Goal: Check status: Check status

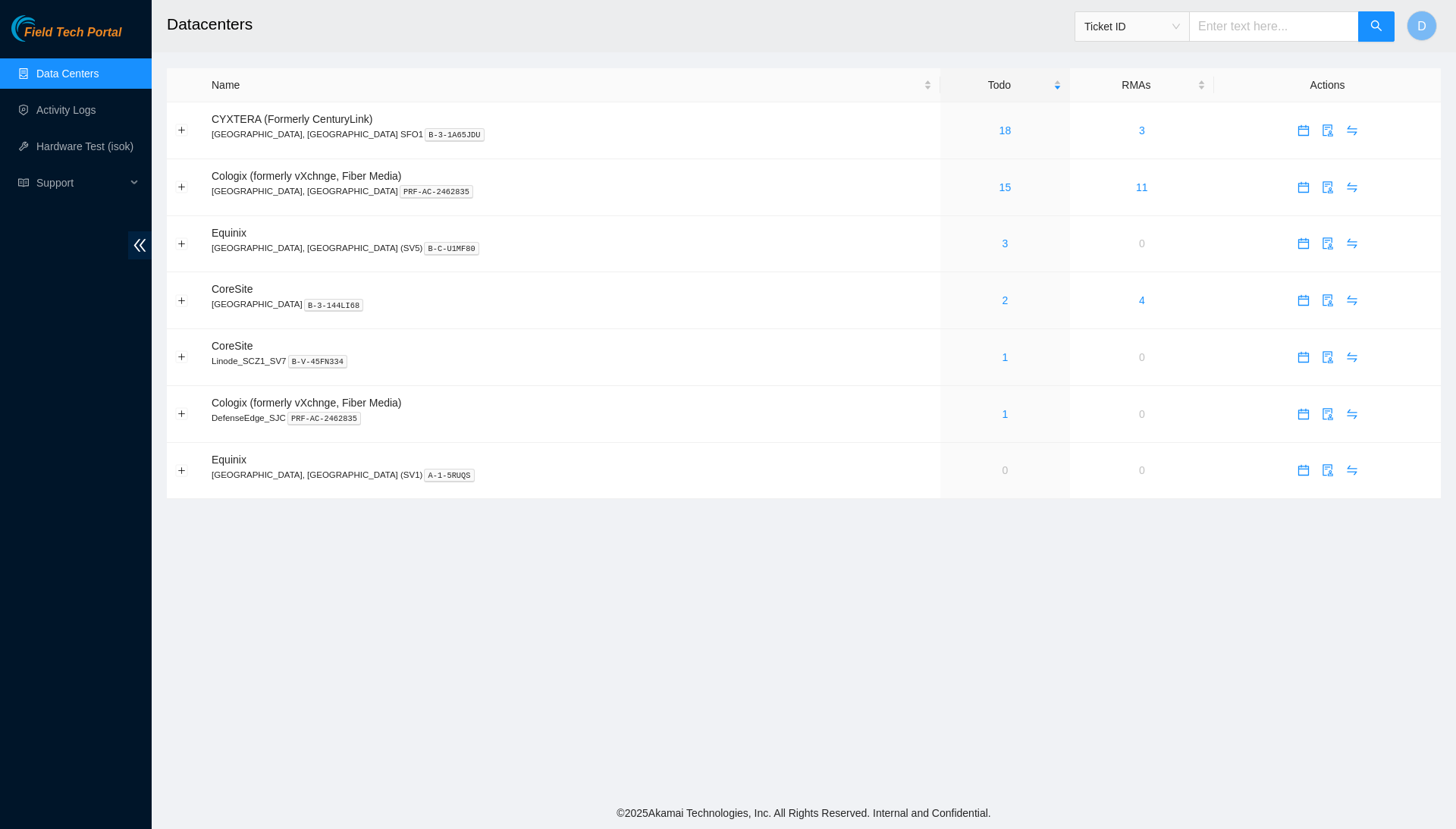
click at [1099, 37] on span "Ticket ID" at bounding box center [1133, 26] width 96 height 23
click at [1130, 170] on div "Tracking Number" at bounding box center [1128, 177] width 96 height 17
click at [1255, 28] on input "text" at bounding box center [1274, 26] width 170 height 30
type input "739263646317"
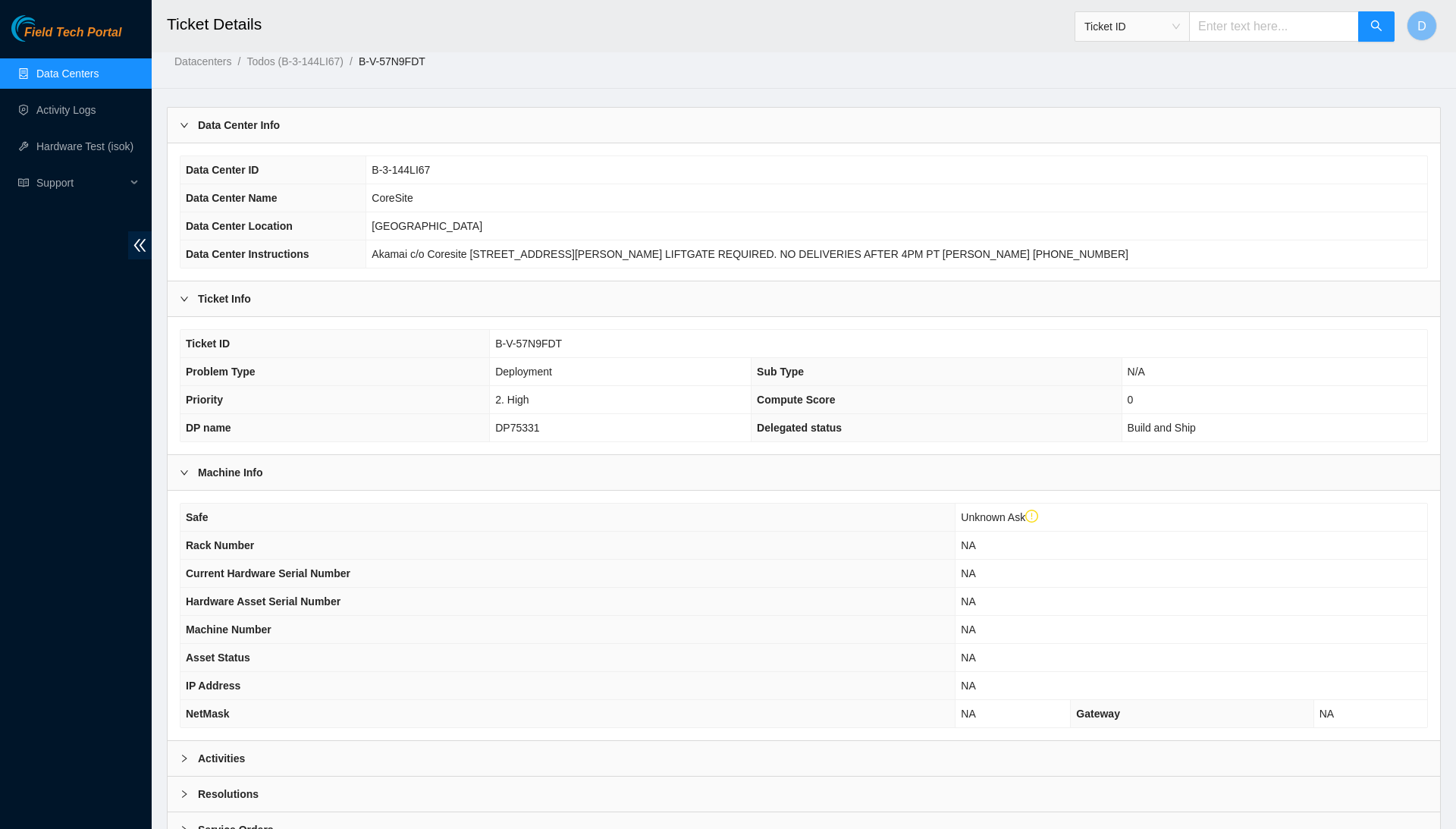
scroll to position [44, 0]
click at [536, 339] on span "B-V-57N9FDT" at bounding box center [529, 343] width 67 height 12
copy span "B-V-57N9FDT"
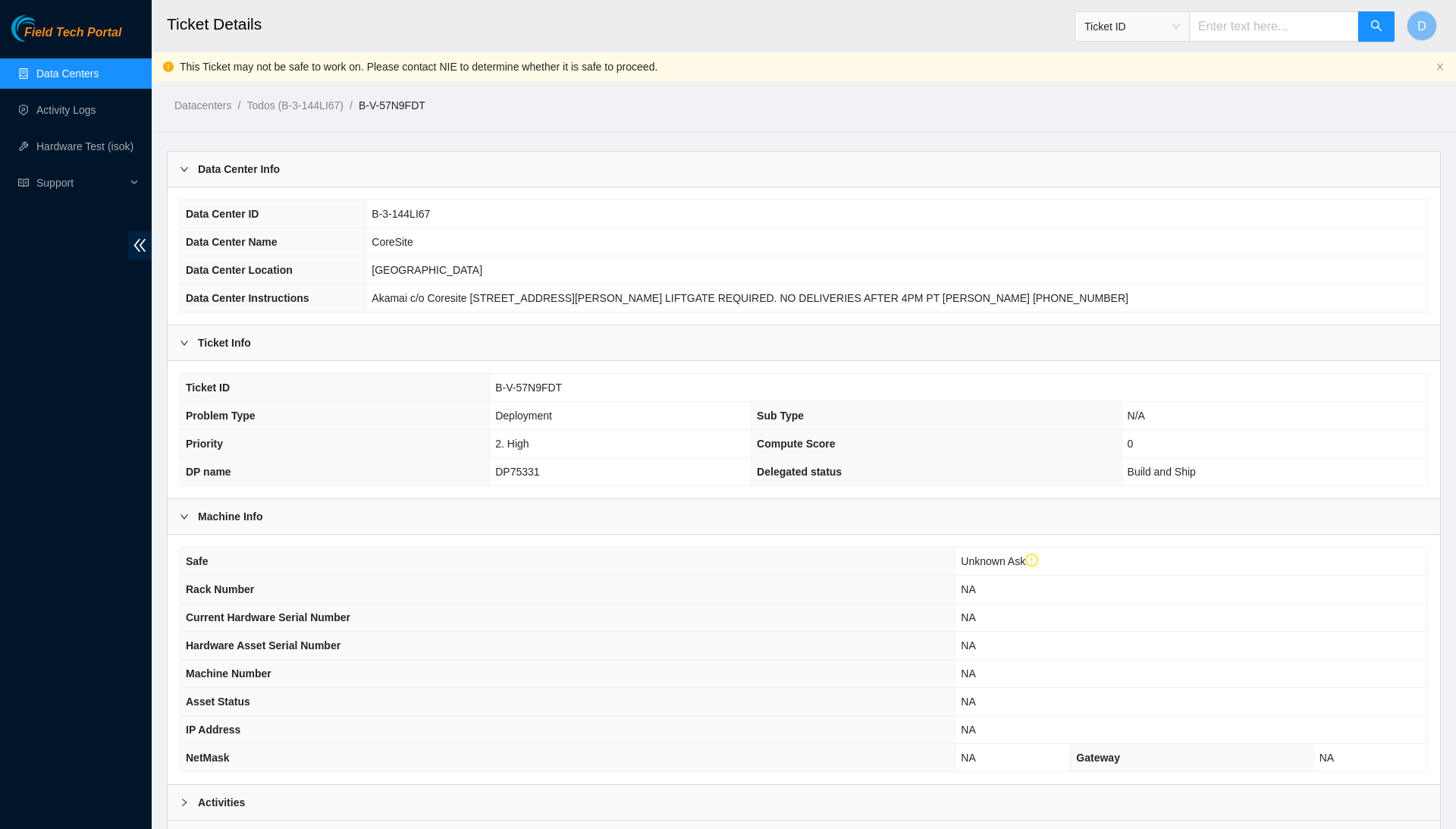
click at [99, 68] on link "Data Centers" at bounding box center [68, 73] width 62 height 12
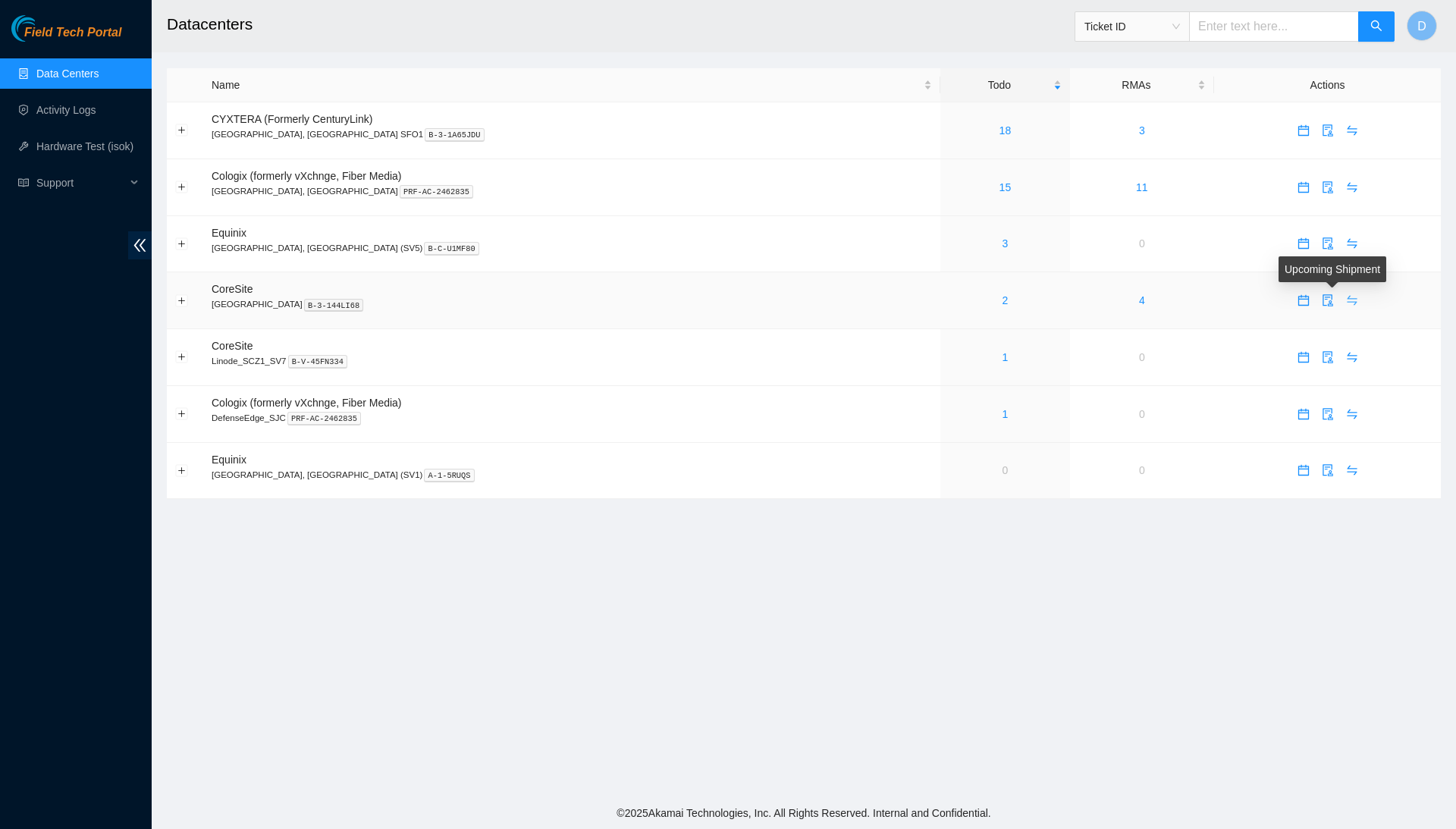
click at [1346, 302] on icon "swap" at bounding box center [1352, 300] width 12 height 12
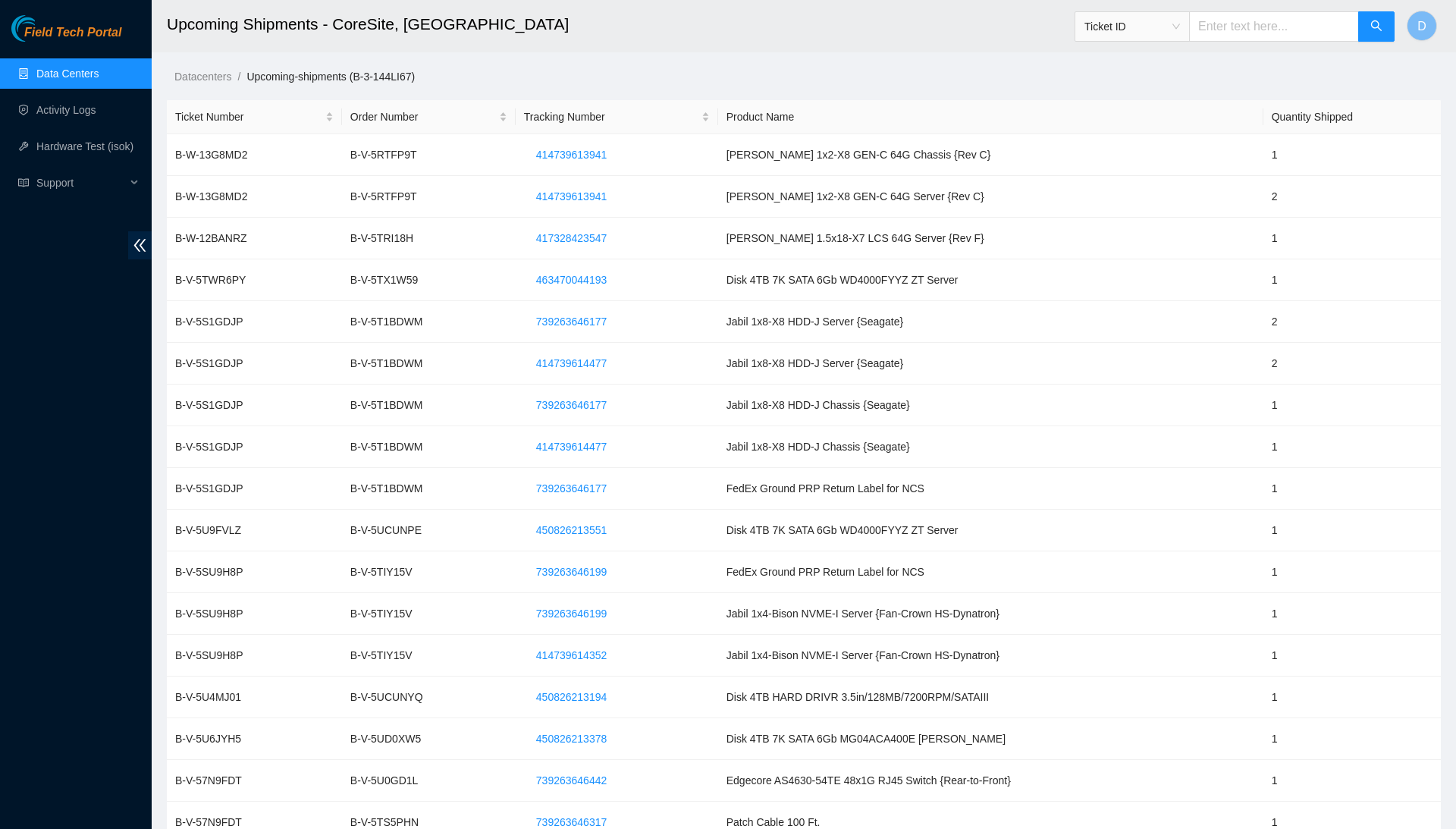
click at [1269, 22] on input "text" at bounding box center [1274, 26] width 170 height 30
paste input "B-V-57N9FDT"
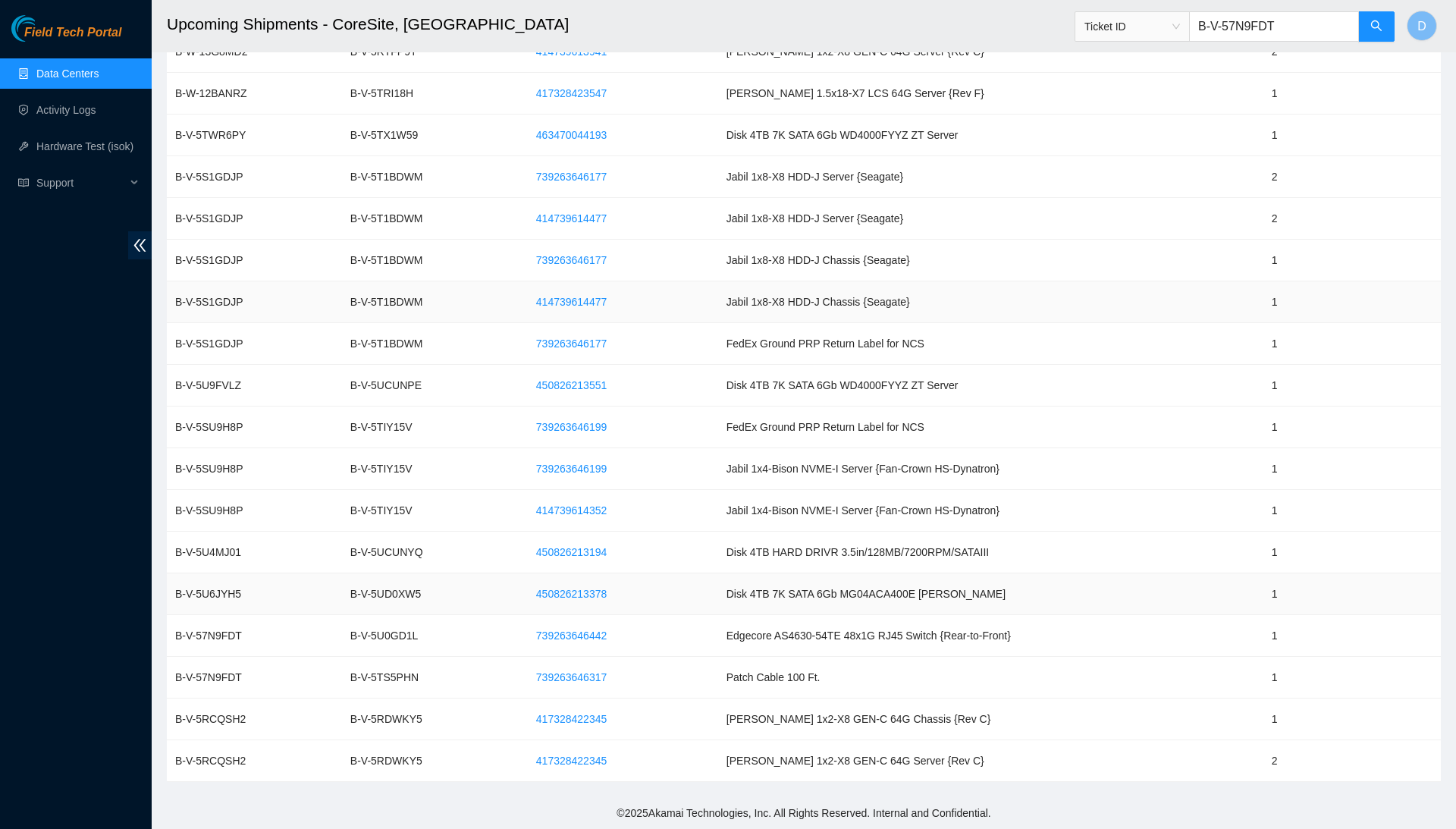
scroll to position [149, 0]
type input "B-V-57N9FDT"
click at [592, 633] on span "739263646442" at bounding box center [572, 635] width 71 height 17
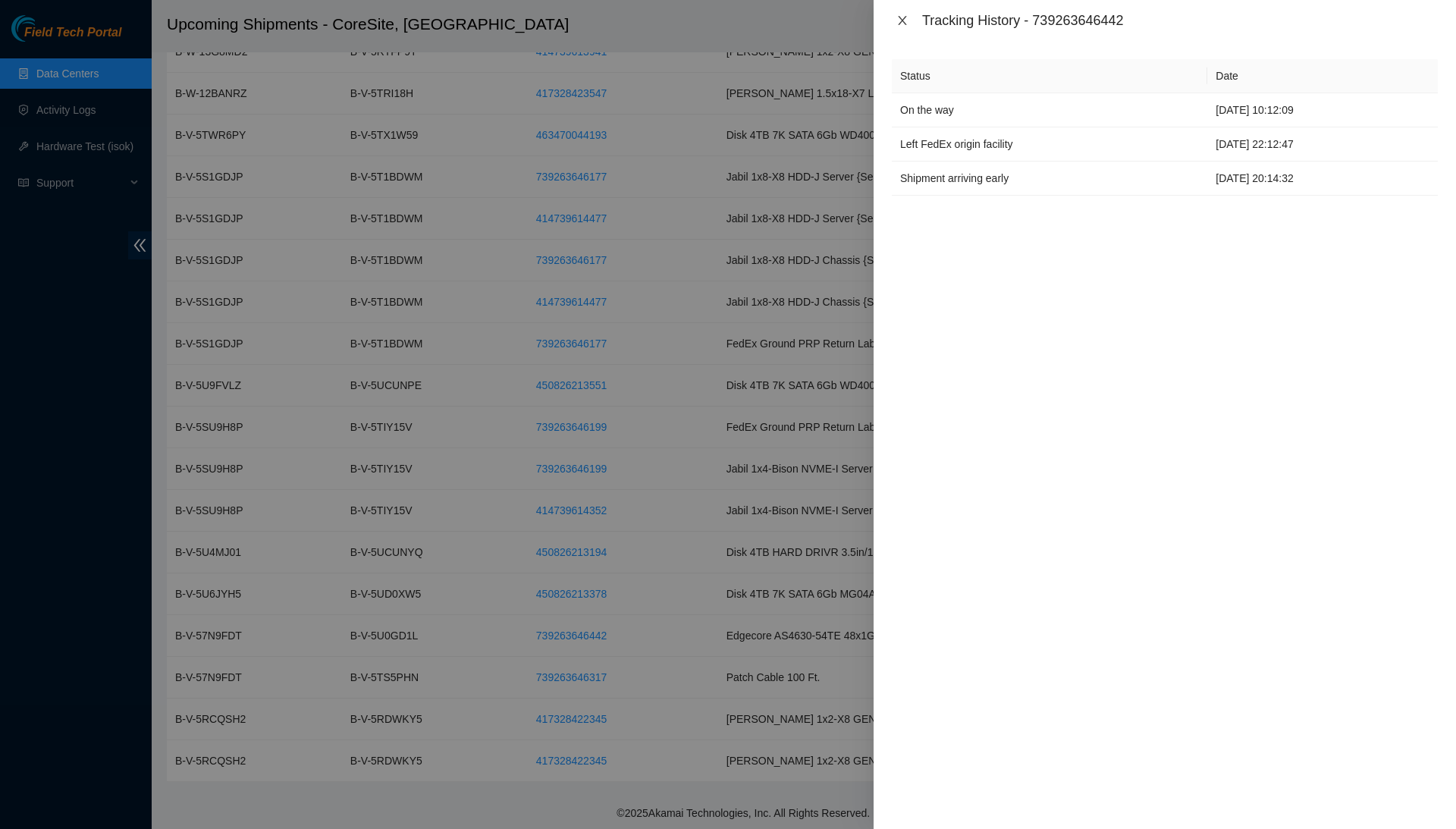
click at [902, 17] on icon "close" at bounding box center [902, 20] width 12 height 12
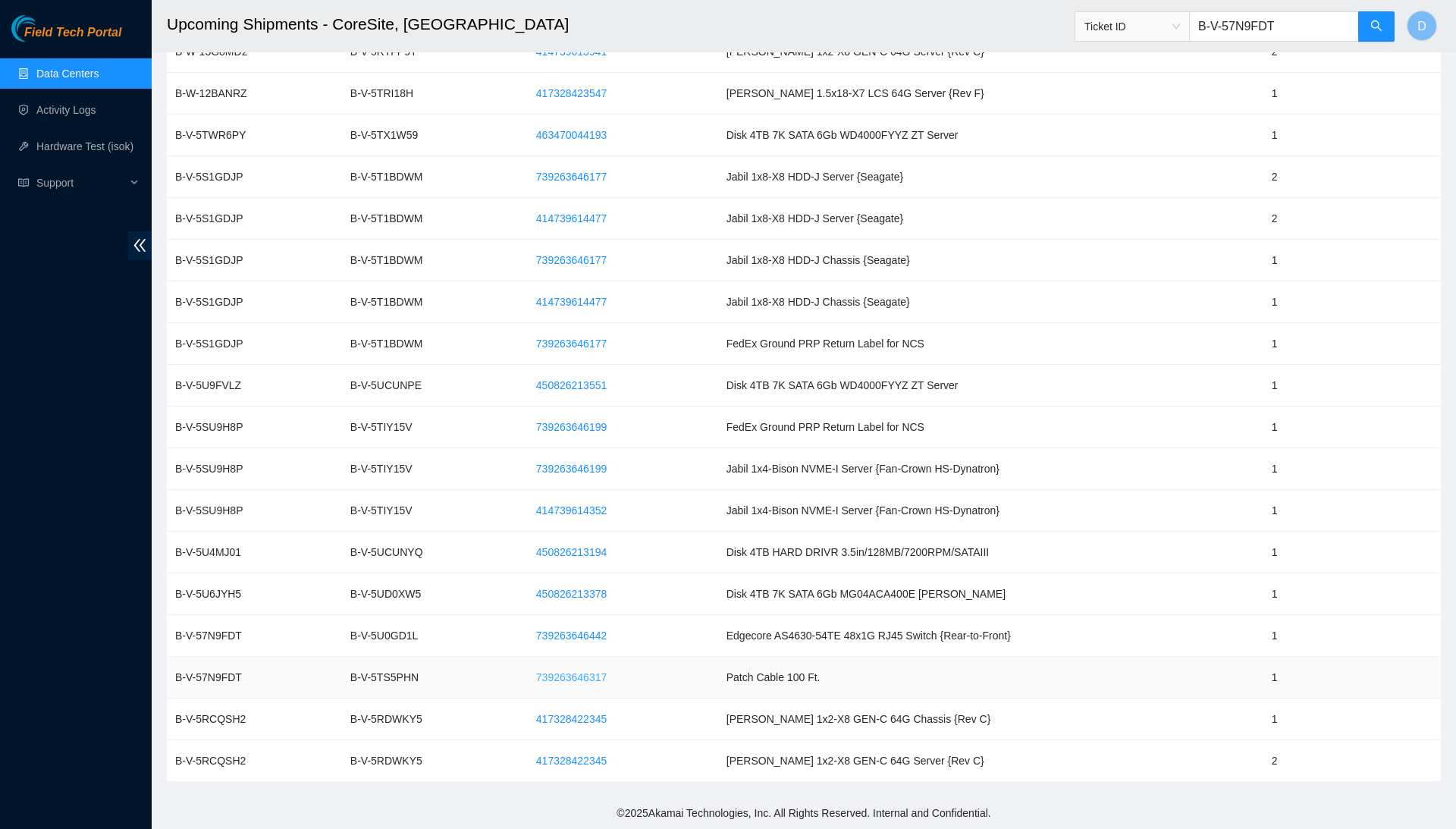
click at [599, 678] on span "739263646317" at bounding box center [572, 677] width 71 height 17
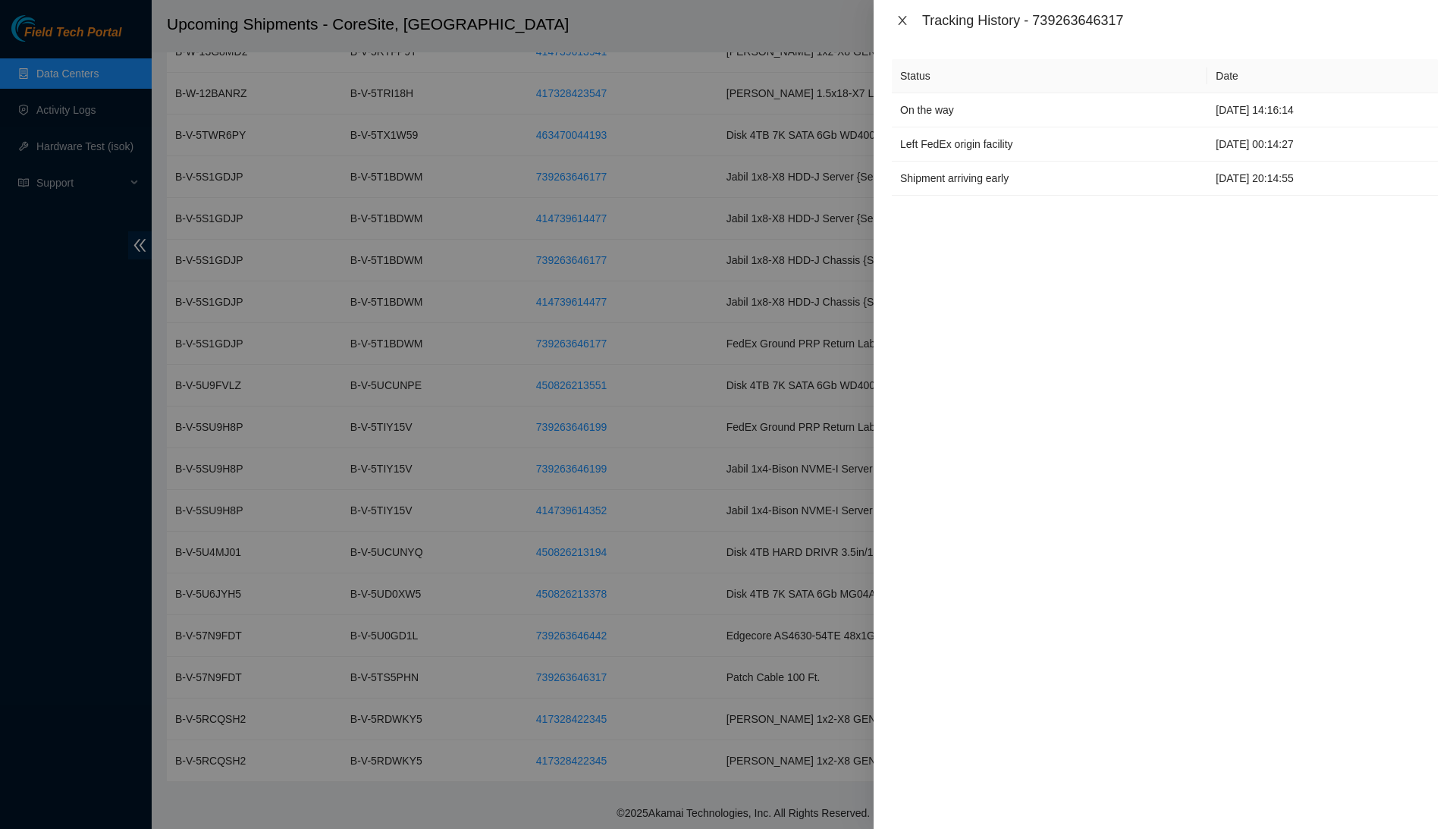
click at [898, 22] on icon "close" at bounding box center [902, 20] width 12 height 12
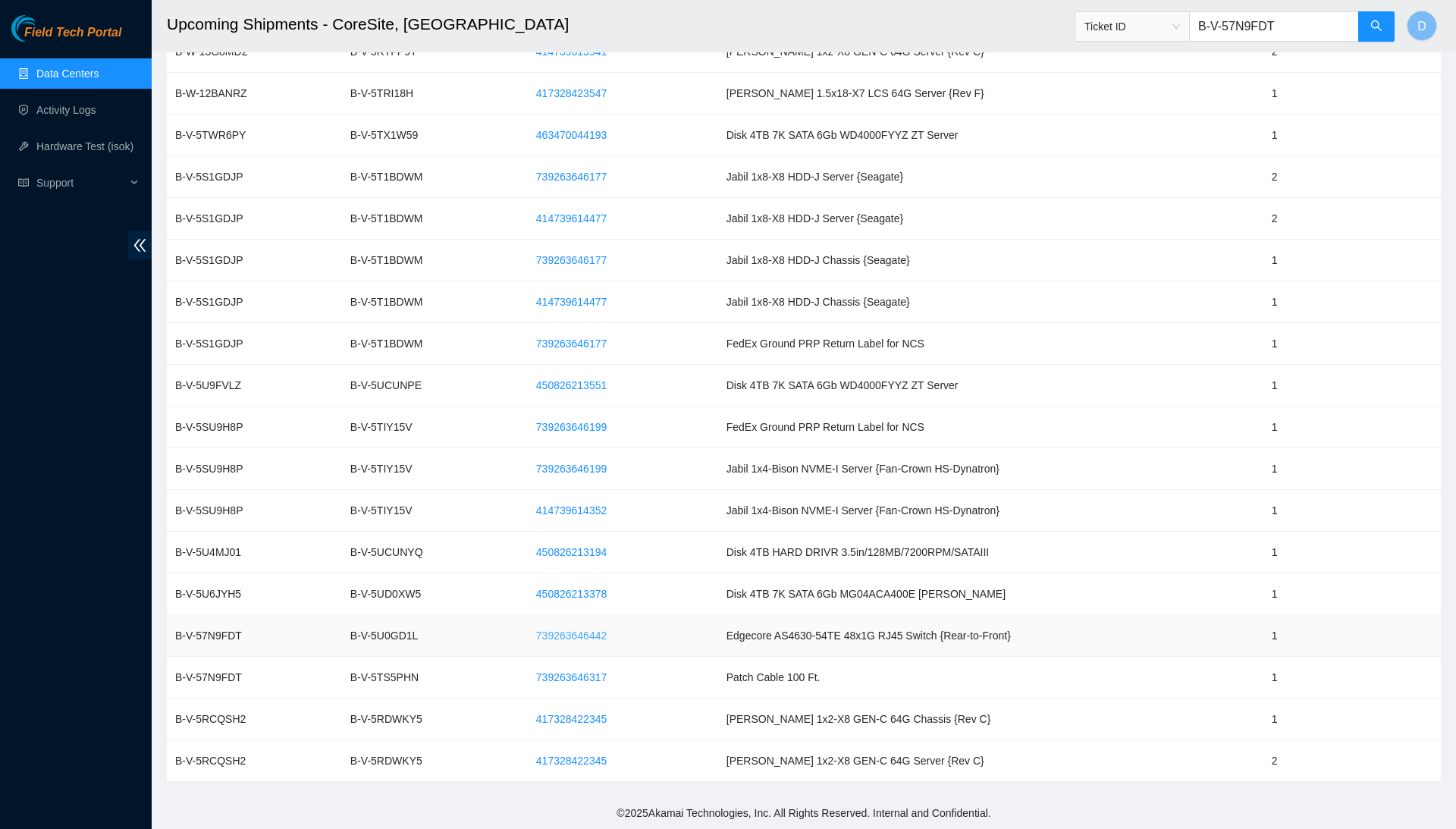
click at [576, 637] on span "739263646442" at bounding box center [572, 635] width 71 height 17
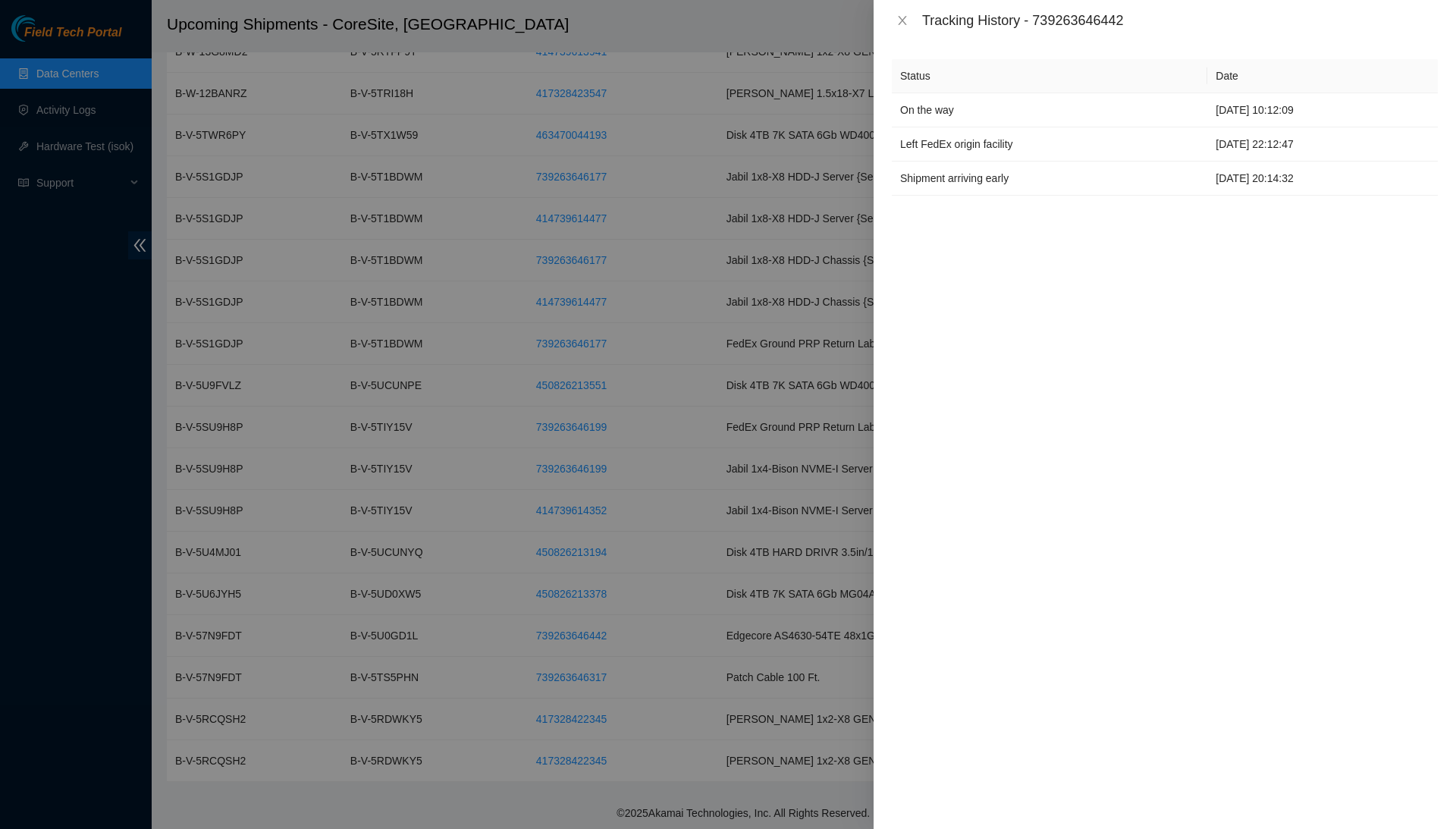
click at [914, 28] on div "Tracking History - 739263646442" at bounding box center [1165, 20] width 546 height 17
click at [893, 5] on div "Tracking History - 739263646442" at bounding box center [1165, 20] width 583 height 41
click at [895, 24] on button "Close" at bounding box center [903, 21] width 21 height 14
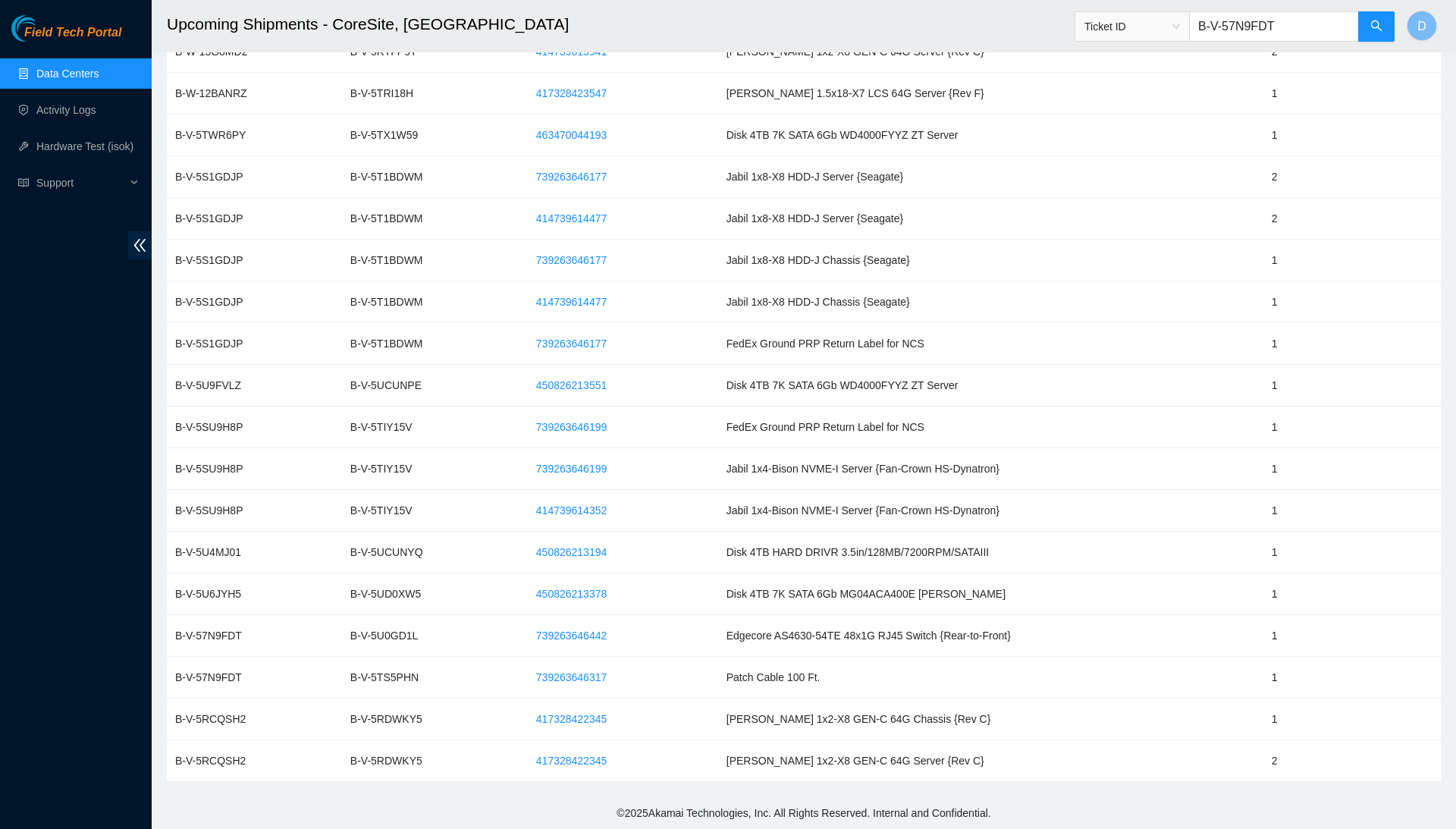
click at [99, 80] on link "Data Centers" at bounding box center [68, 73] width 62 height 12
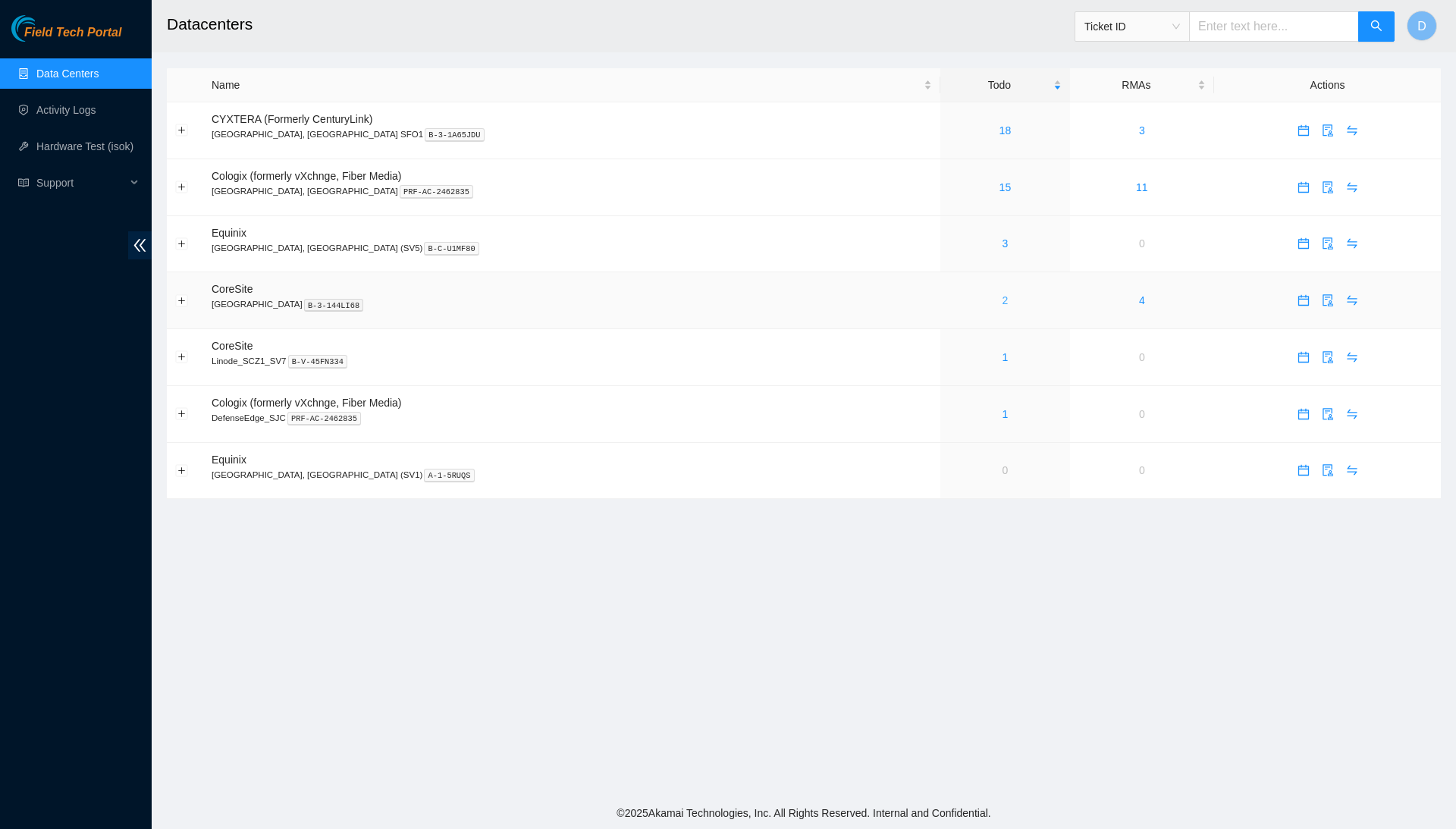
click at [1003, 299] on link "2" at bounding box center [1006, 300] width 6 height 12
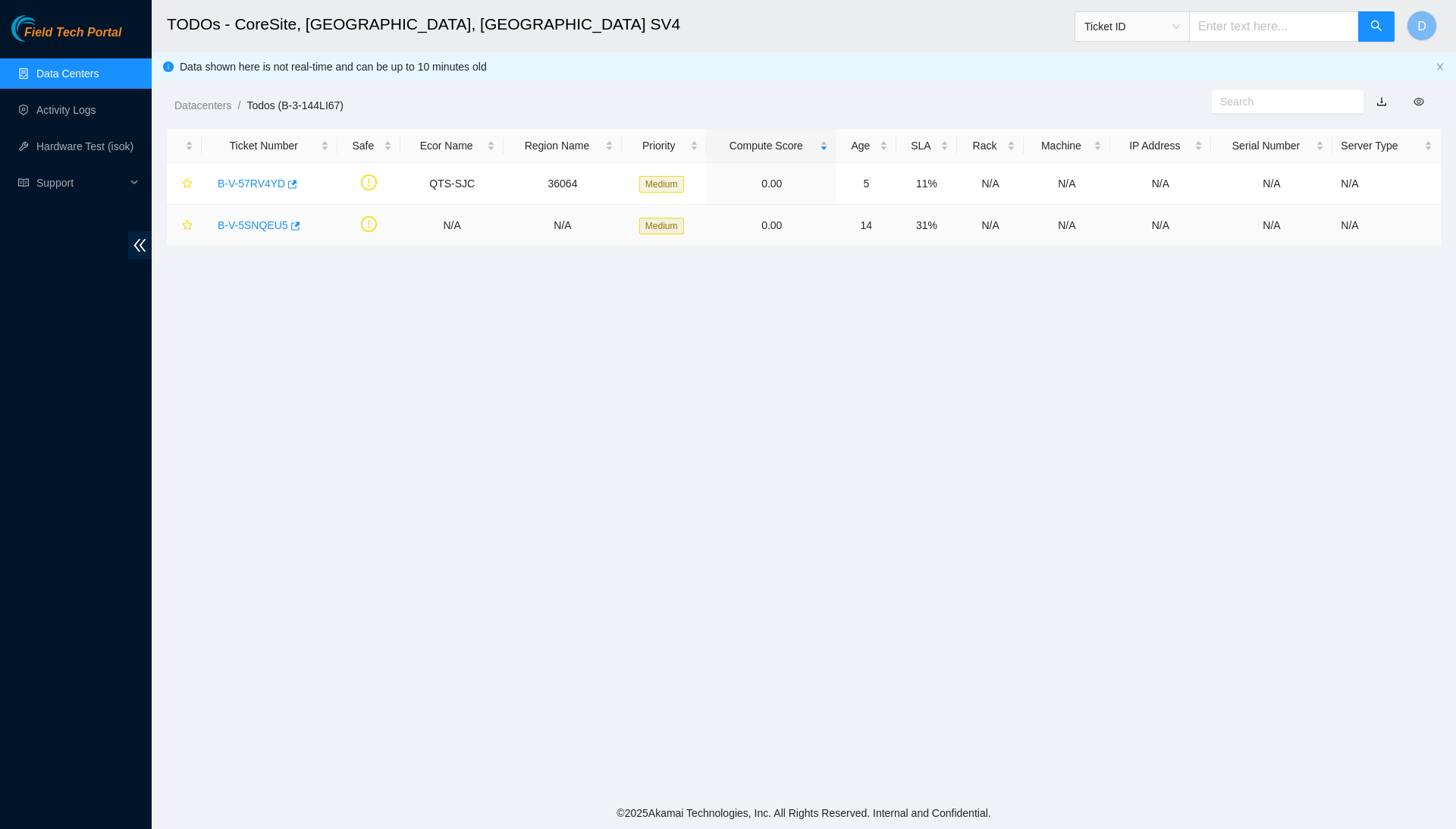
click at [268, 228] on link "B-V-5SNQEU5" at bounding box center [252, 225] width 71 height 12
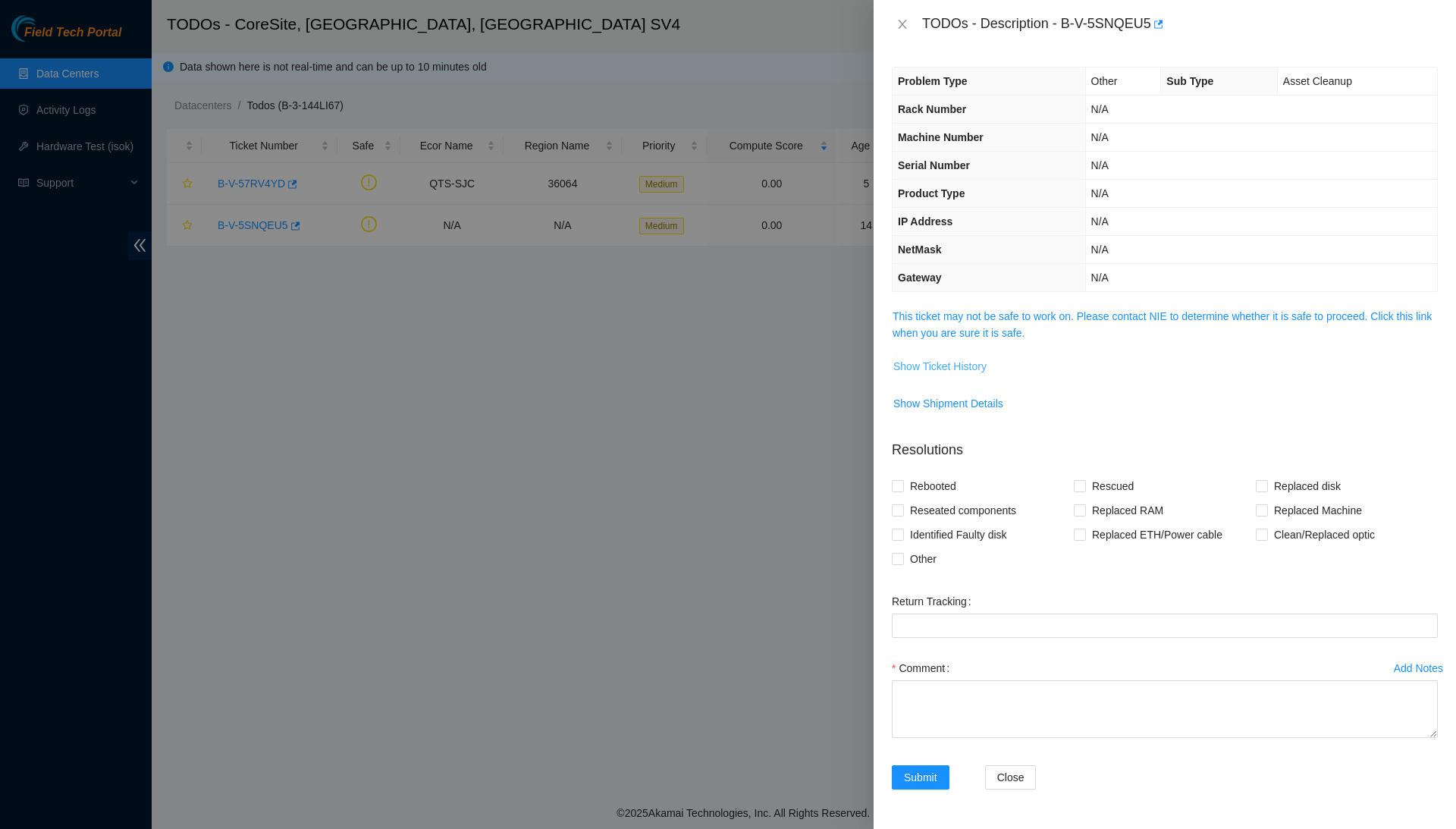
click at [986, 369] on span "Show Ticket History" at bounding box center [939, 366] width 93 height 17
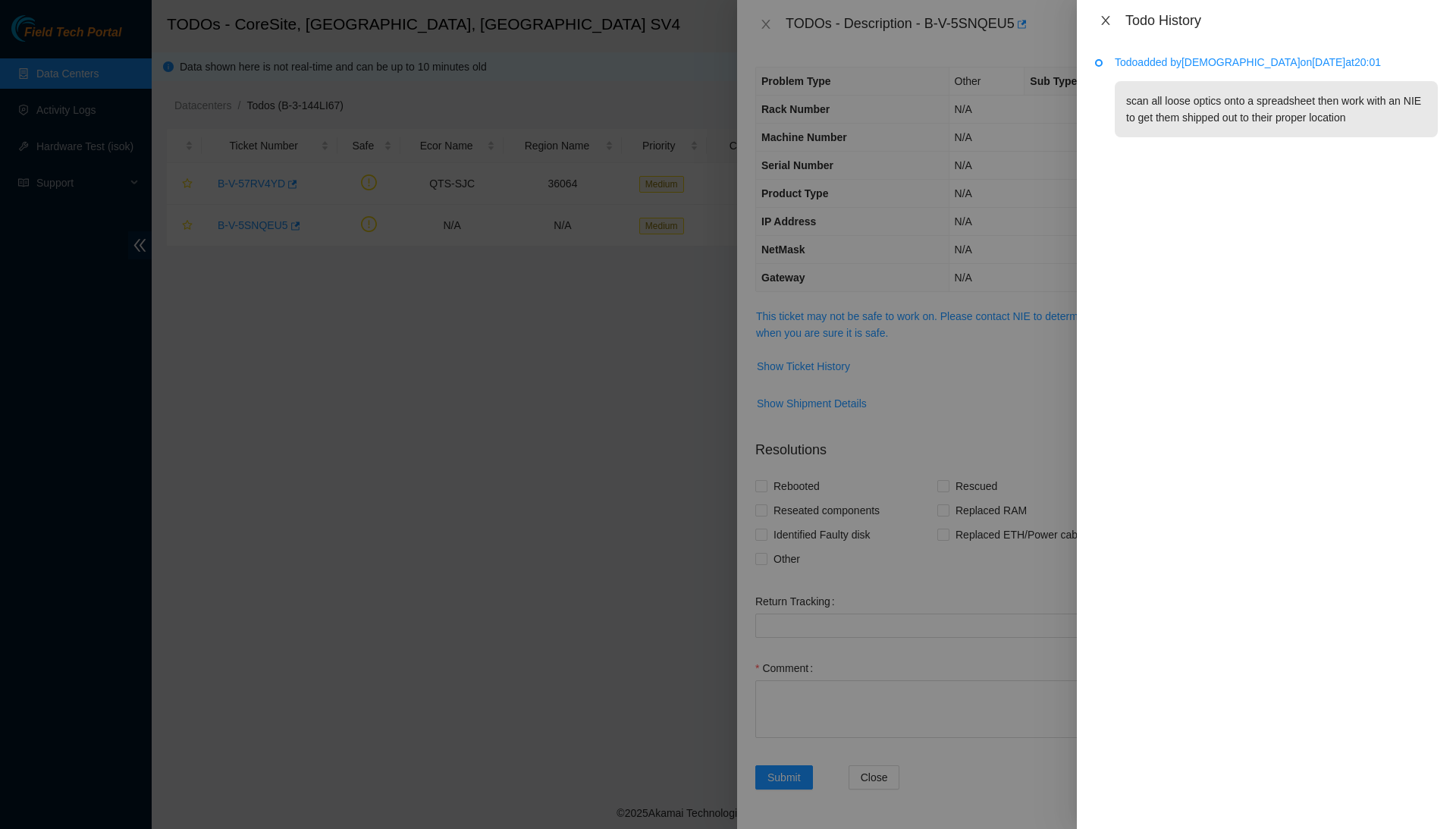
click at [1103, 22] on icon "close" at bounding box center [1106, 20] width 8 height 9
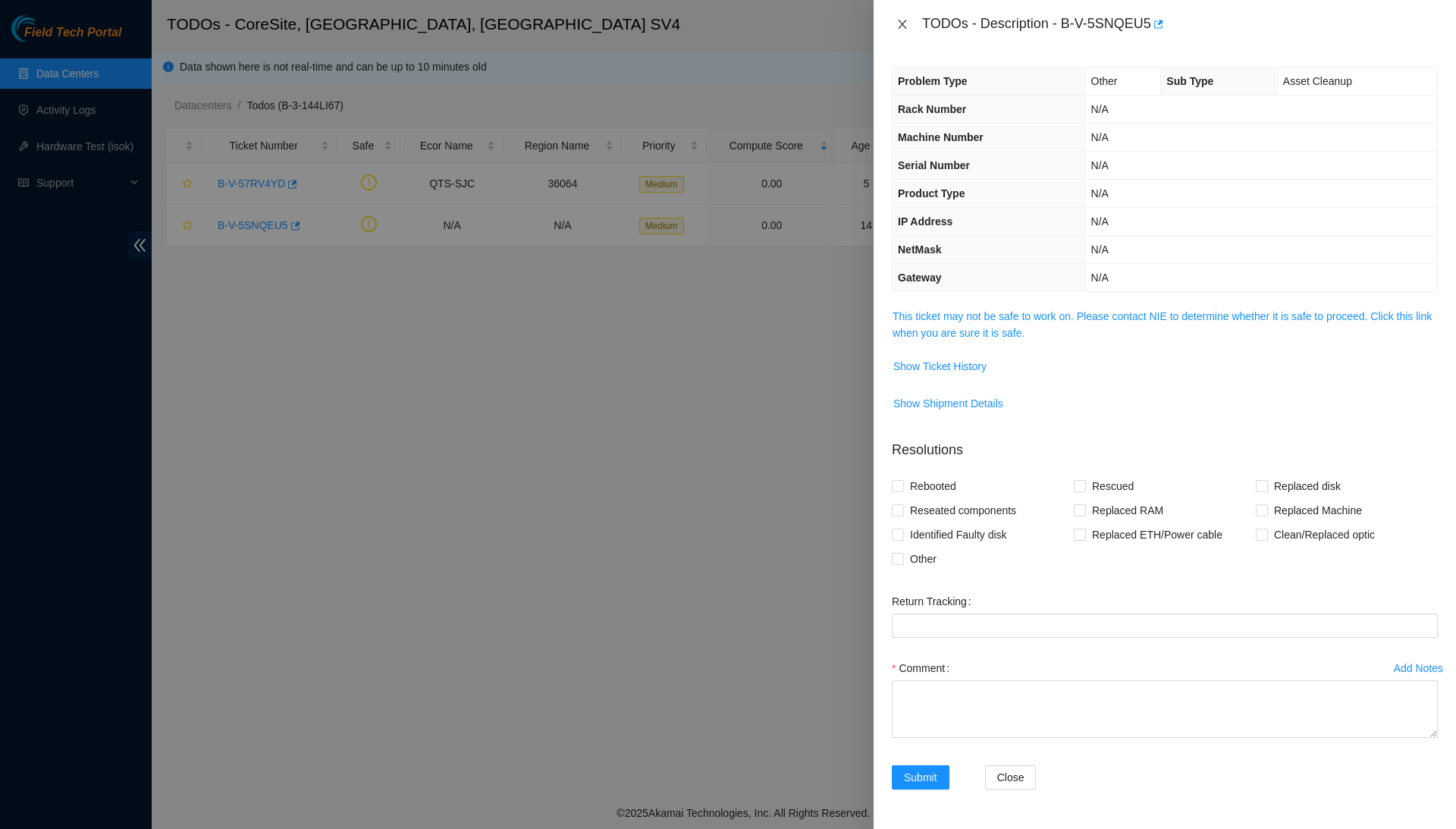
click at [900, 20] on icon "close" at bounding box center [902, 24] width 8 height 9
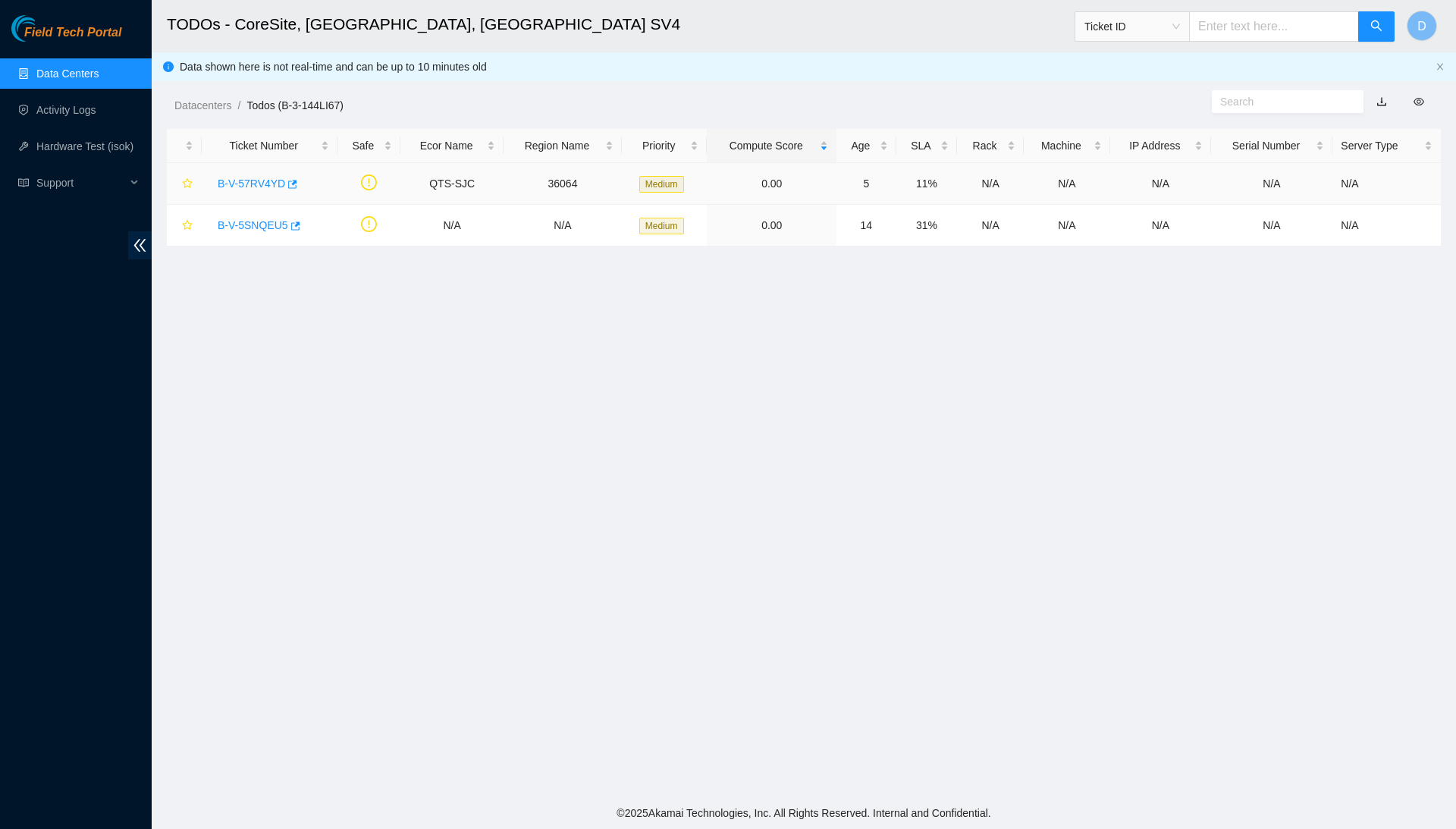
click at [250, 183] on link "B-V-57RV4YD" at bounding box center [251, 183] width 68 height 12
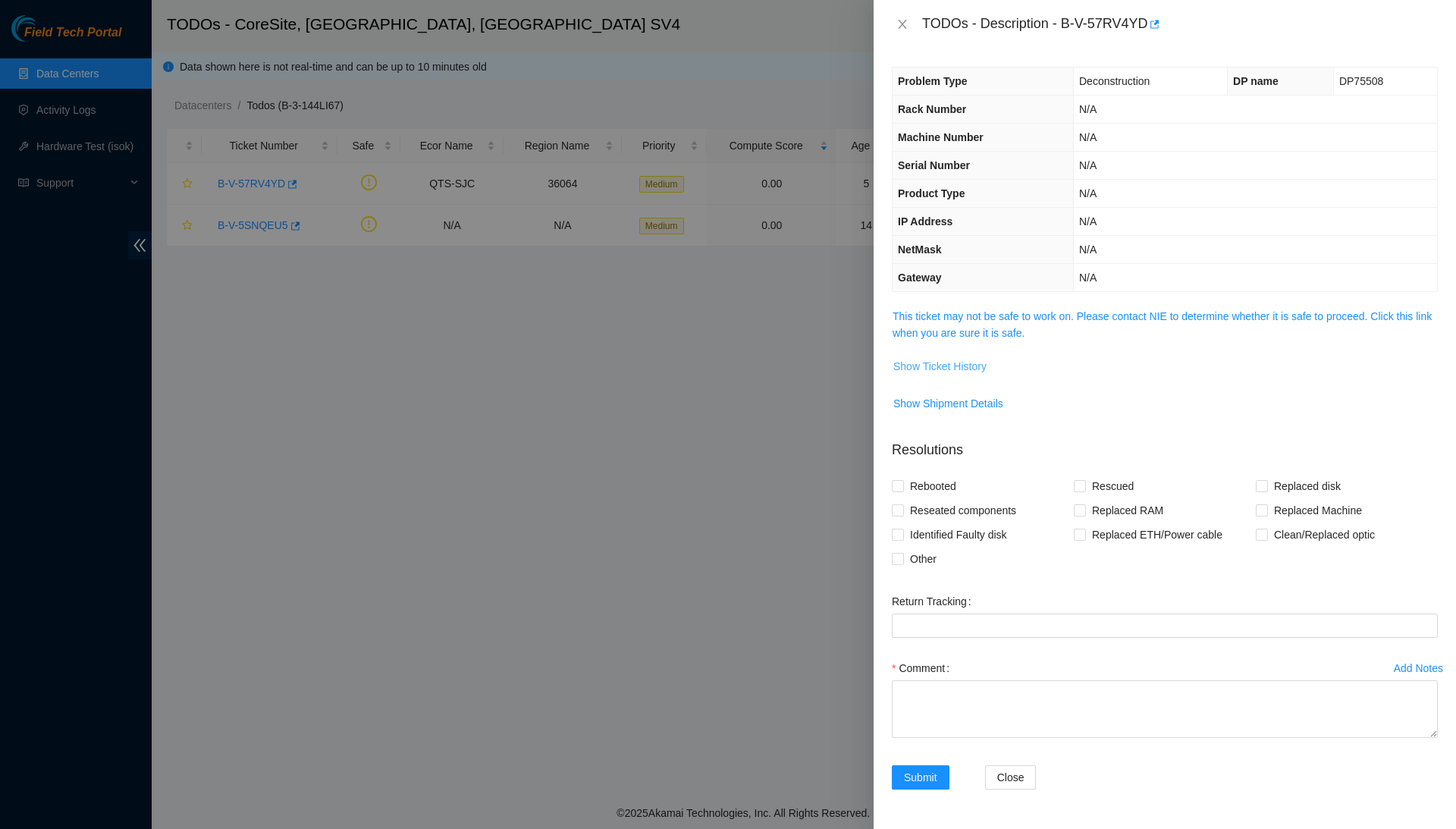
click at [923, 354] on button "Show Ticket History" at bounding box center [940, 366] width 95 height 24
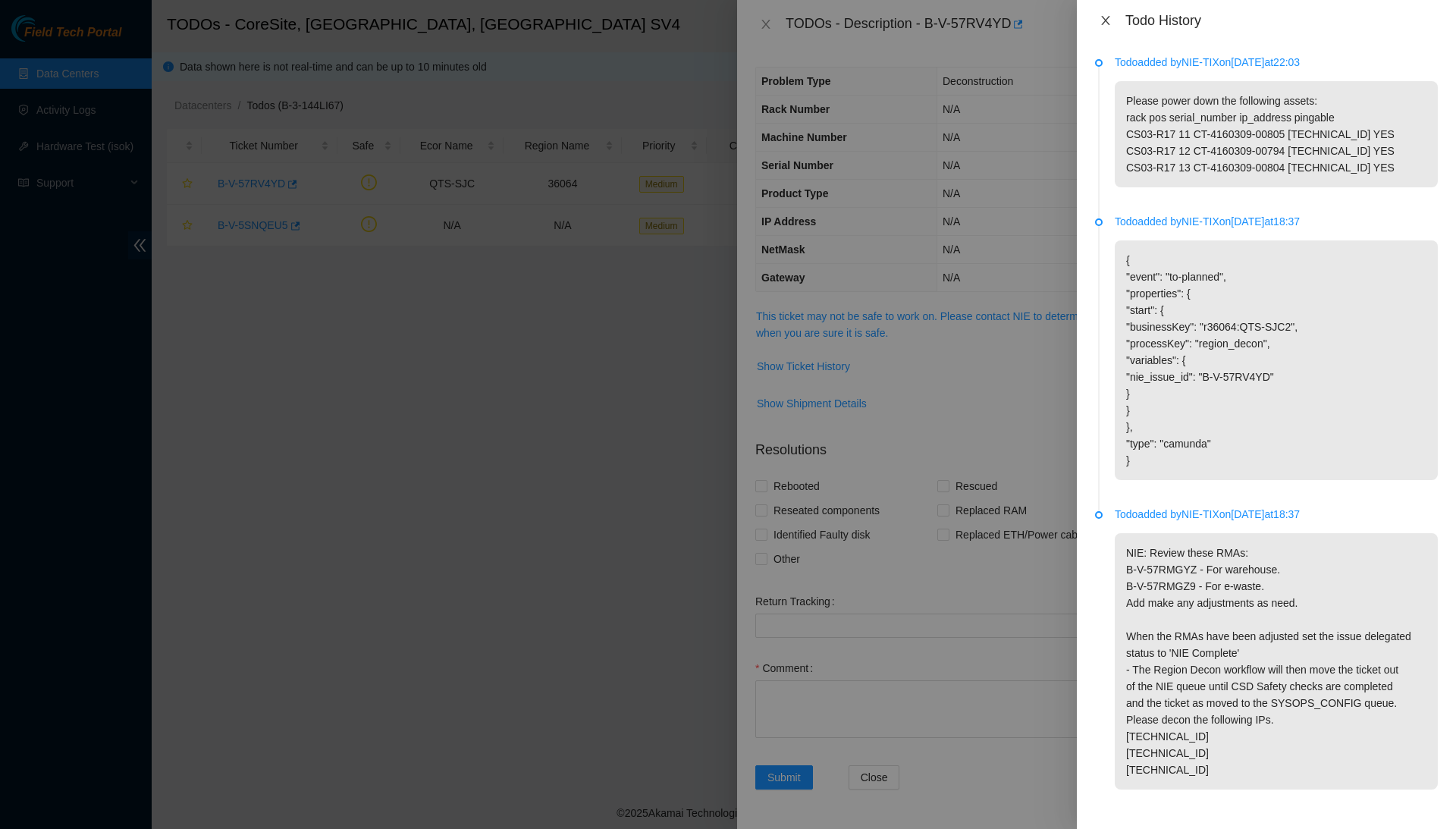
click at [1097, 27] on button "Close" at bounding box center [1106, 21] width 21 height 14
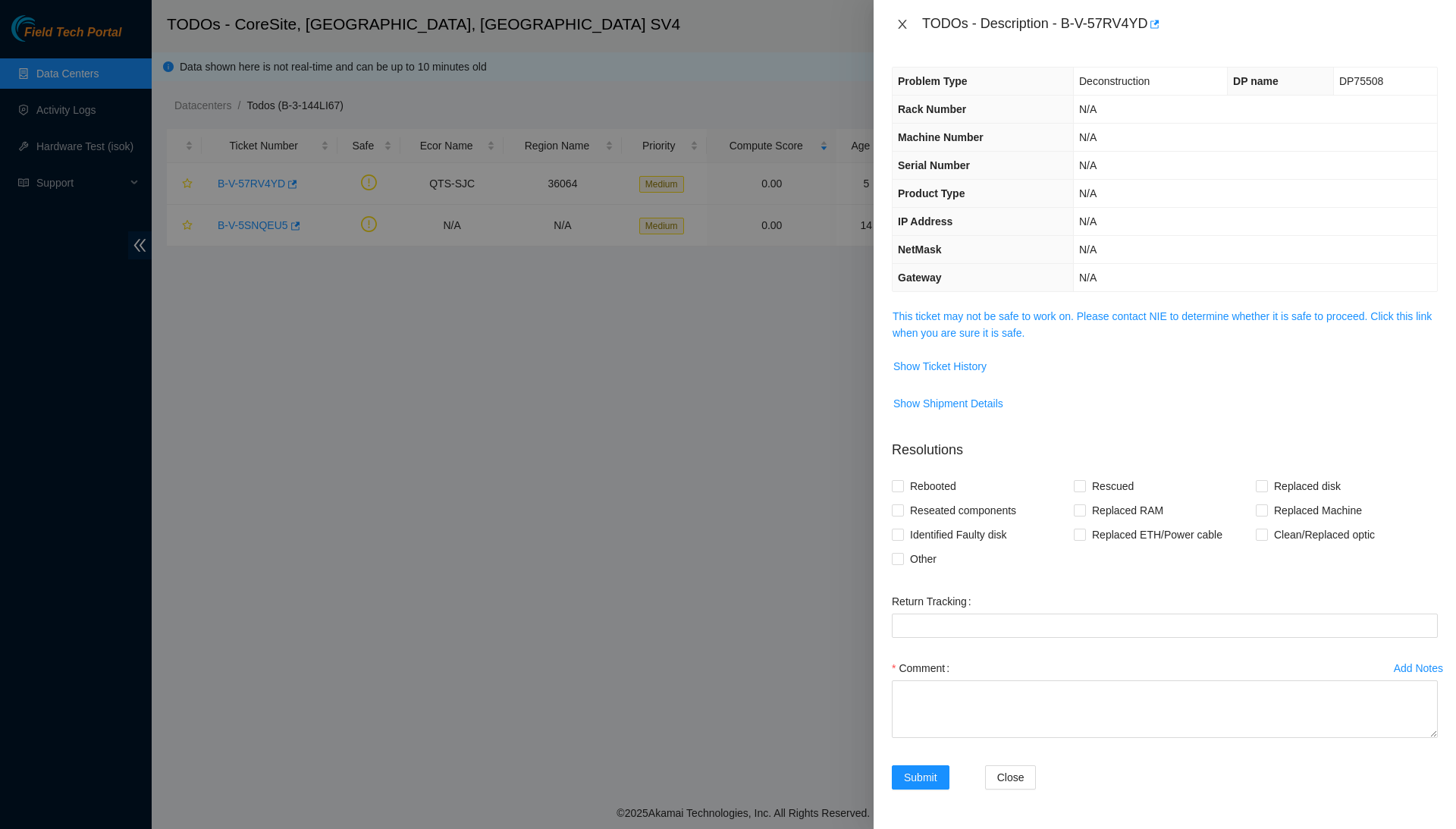
click at [903, 22] on icon "close" at bounding box center [902, 24] width 12 height 12
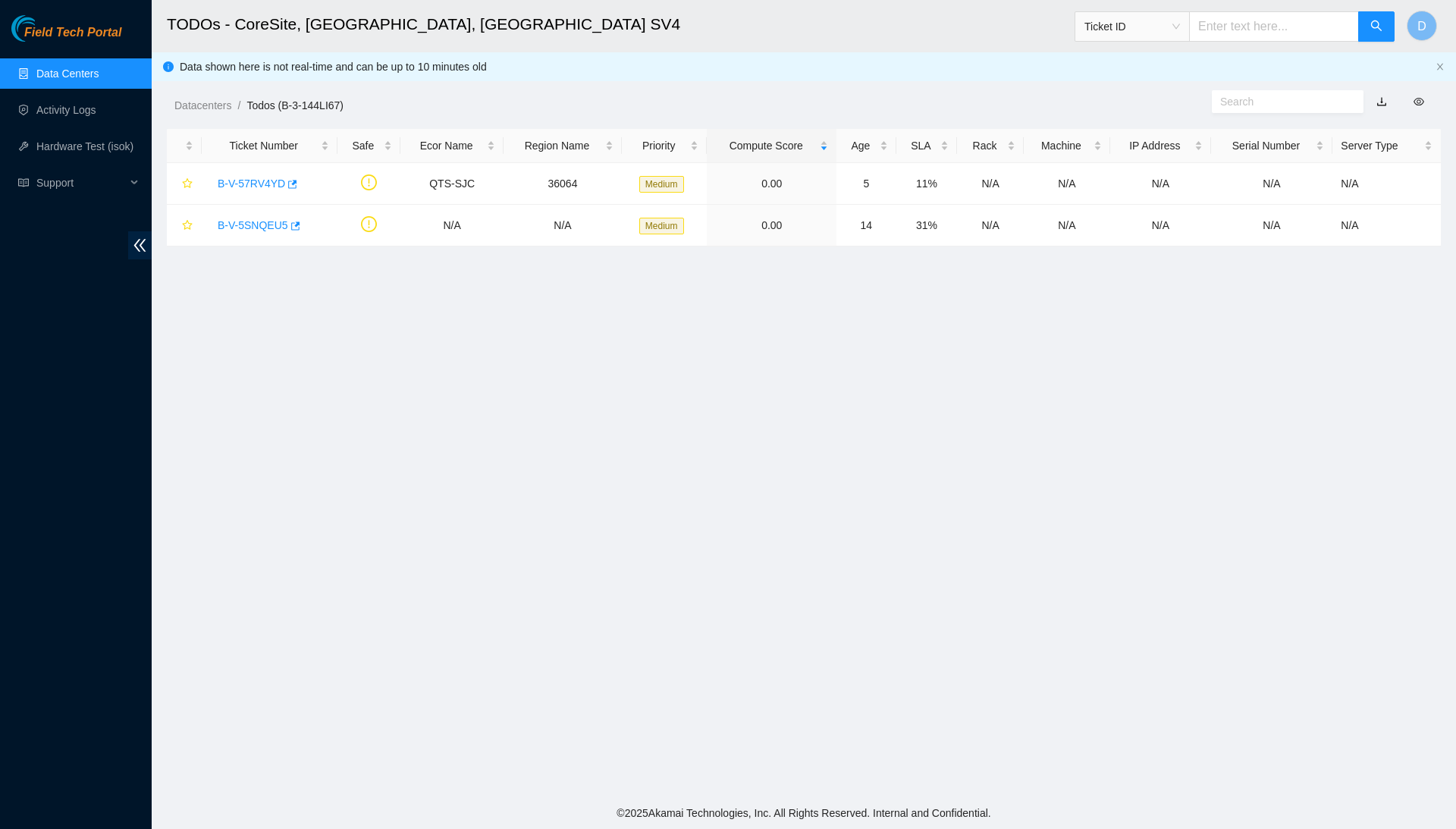
click at [99, 68] on link "Data Centers" at bounding box center [68, 73] width 62 height 12
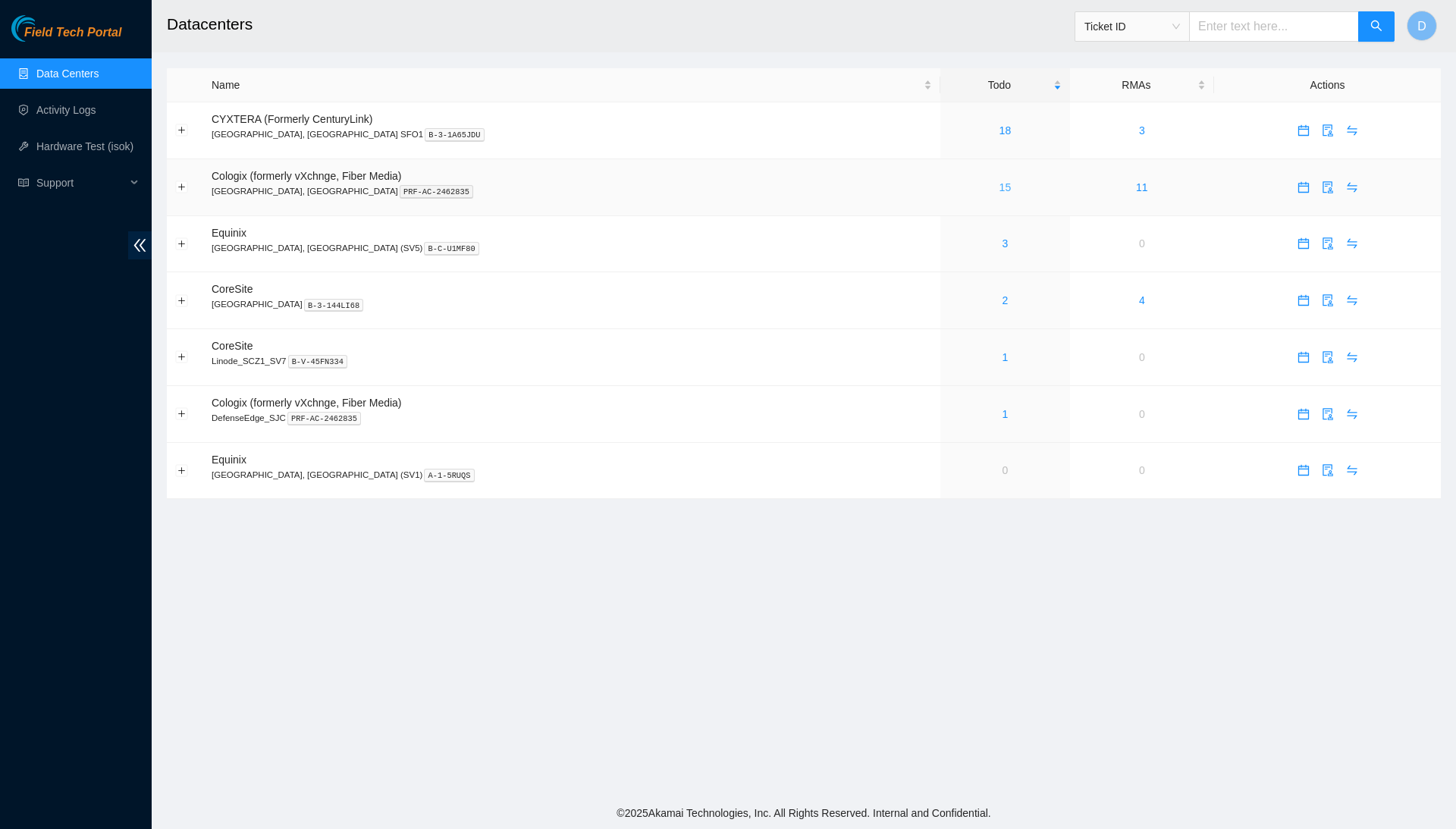
click at [1000, 185] on link "15" at bounding box center [1005, 187] width 12 height 12
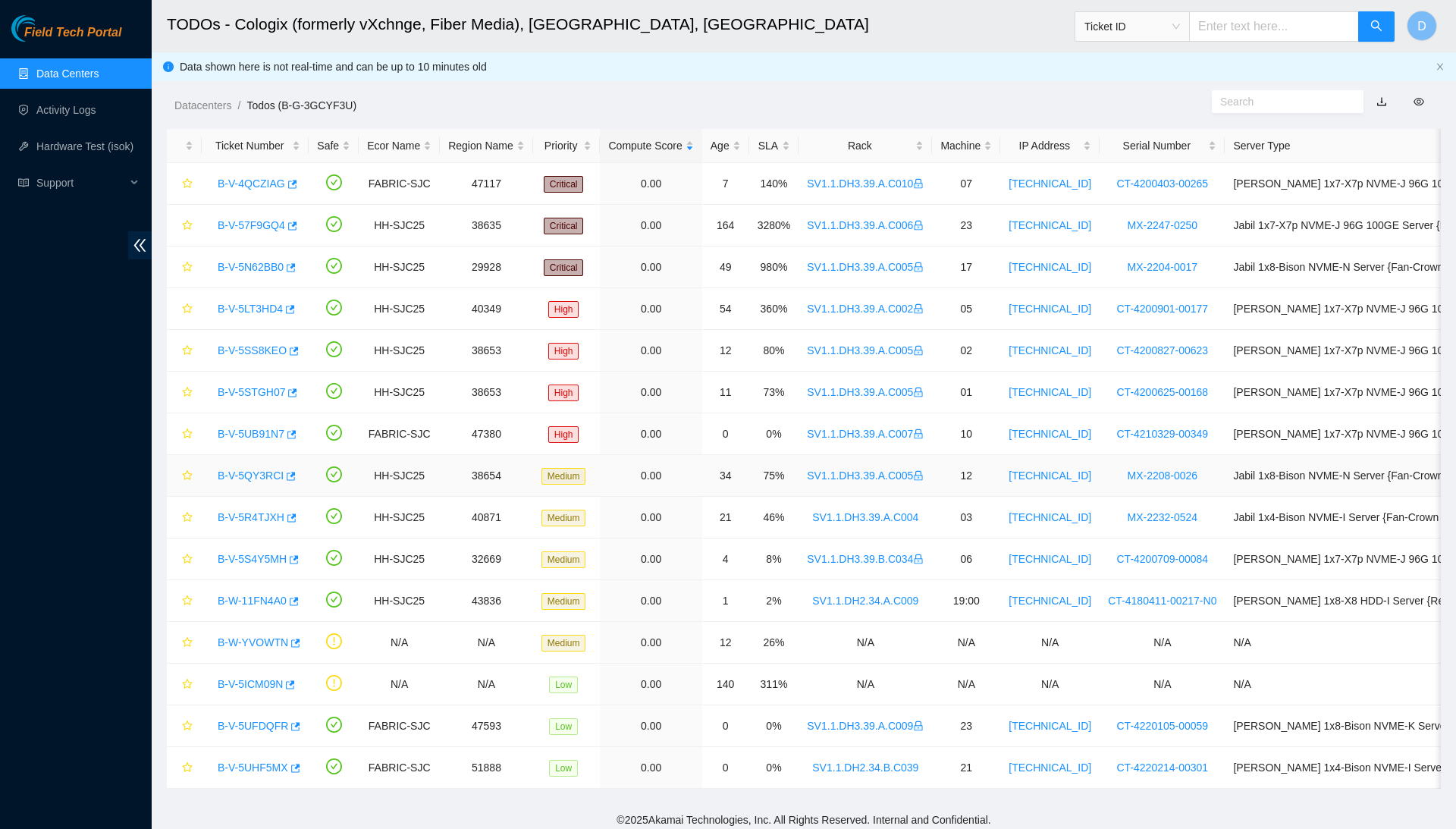
click at [275, 471] on link "B-V-5QY3RCI" at bounding box center [250, 475] width 66 height 12
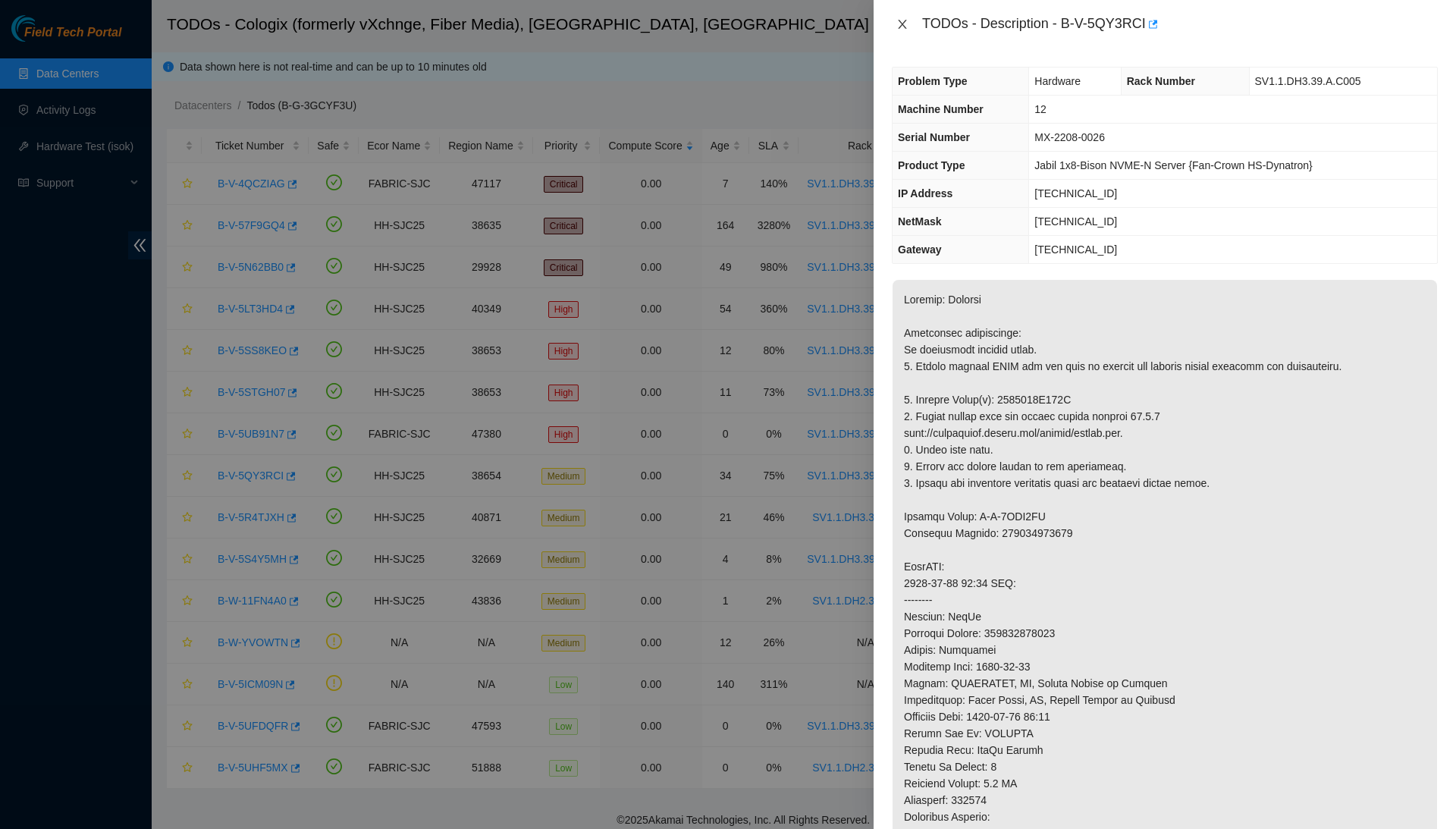
click at [899, 25] on icon "close" at bounding box center [902, 24] width 12 height 12
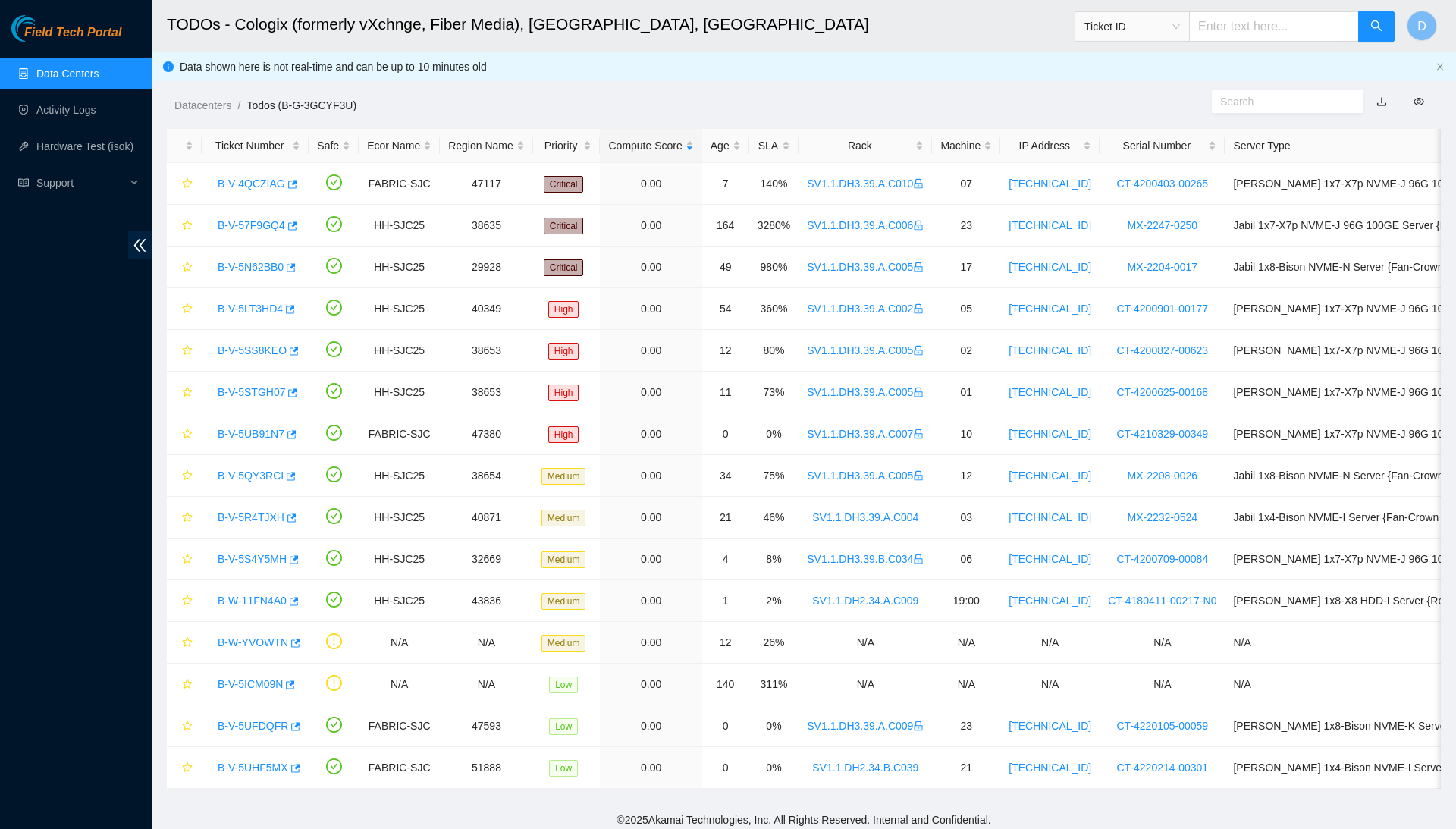
click at [64, 71] on link "Data Centers" at bounding box center [68, 73] width 62 height 12
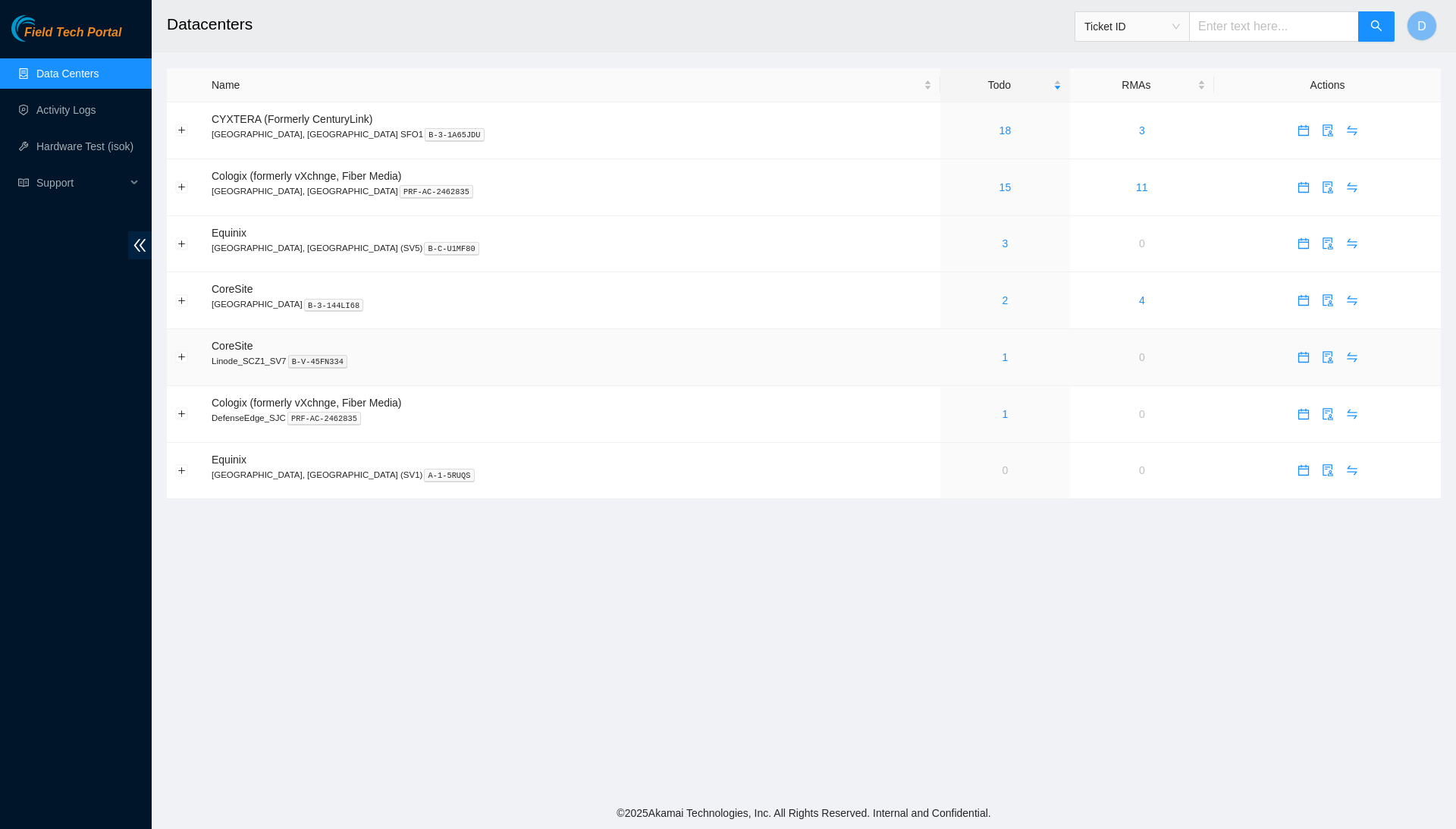
click at [949, 362] on div "1" at bounding box center [1005, 357] width 113 height 17
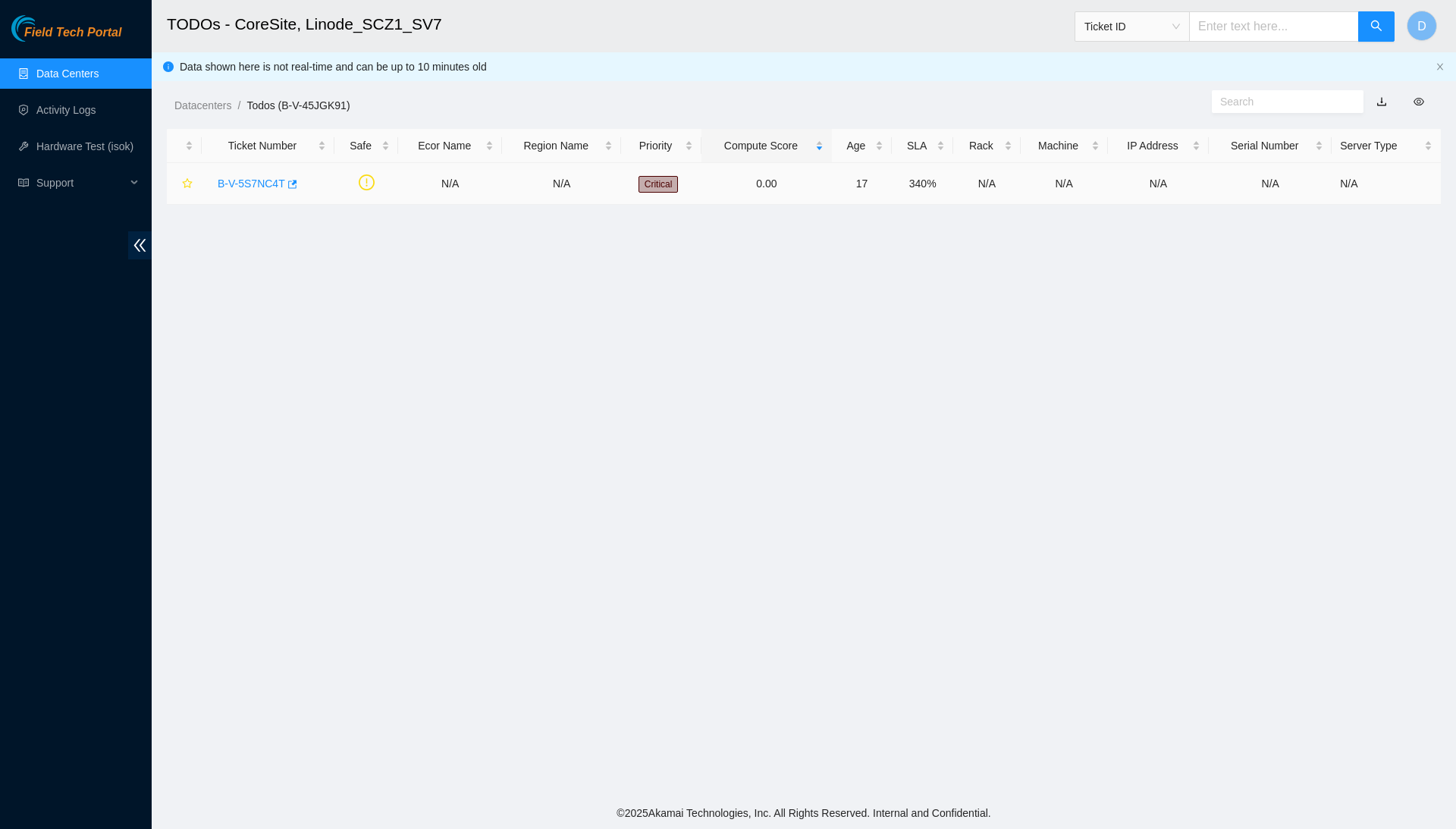
click at [240, 178] on link "B-V-5S7NC4T" at bounding box center [251, 183] width 68 height 12
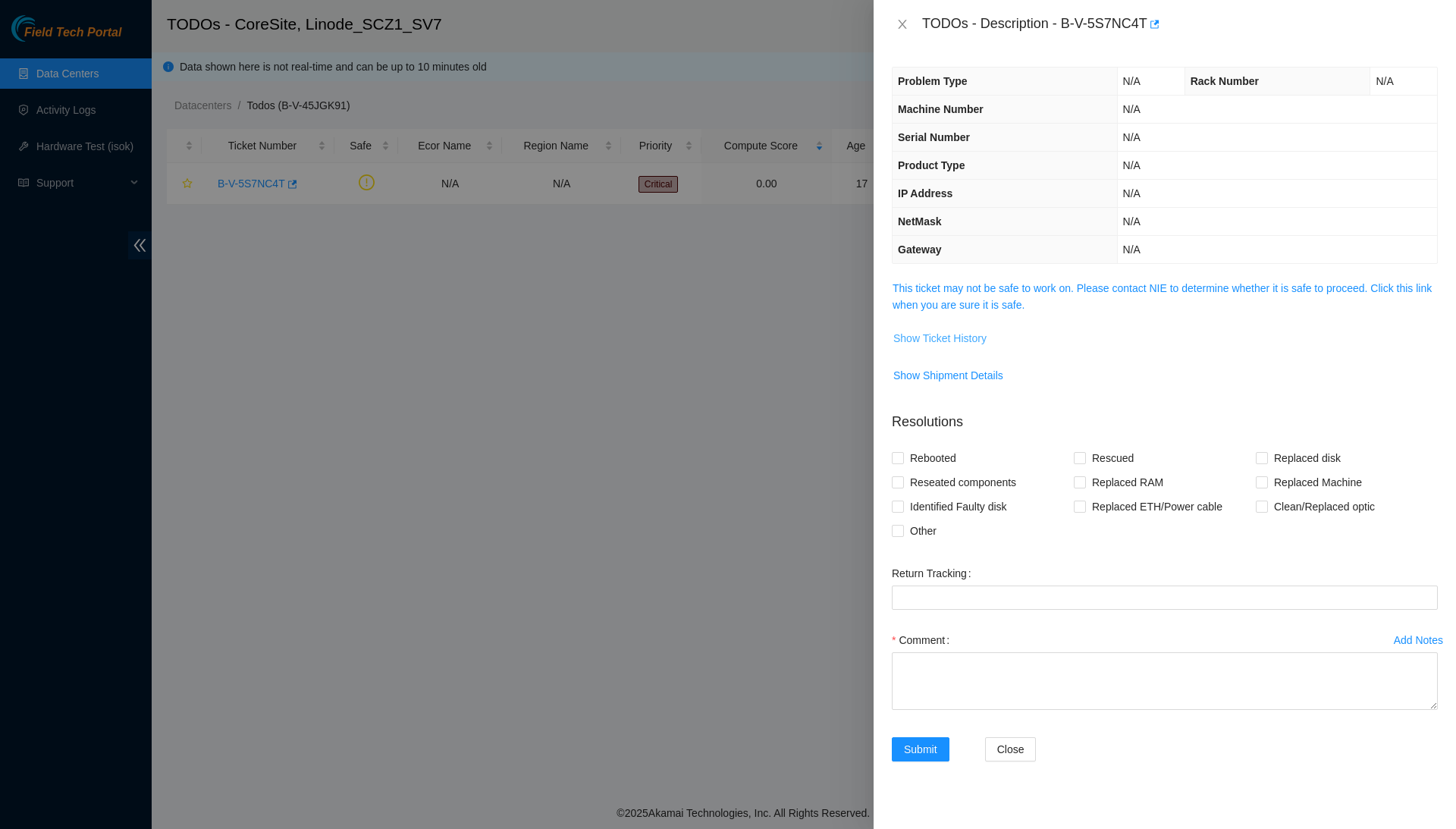
click at [941, 330] on span "Show Ticket History" at bounding box center [939, 338] width 93 height 17
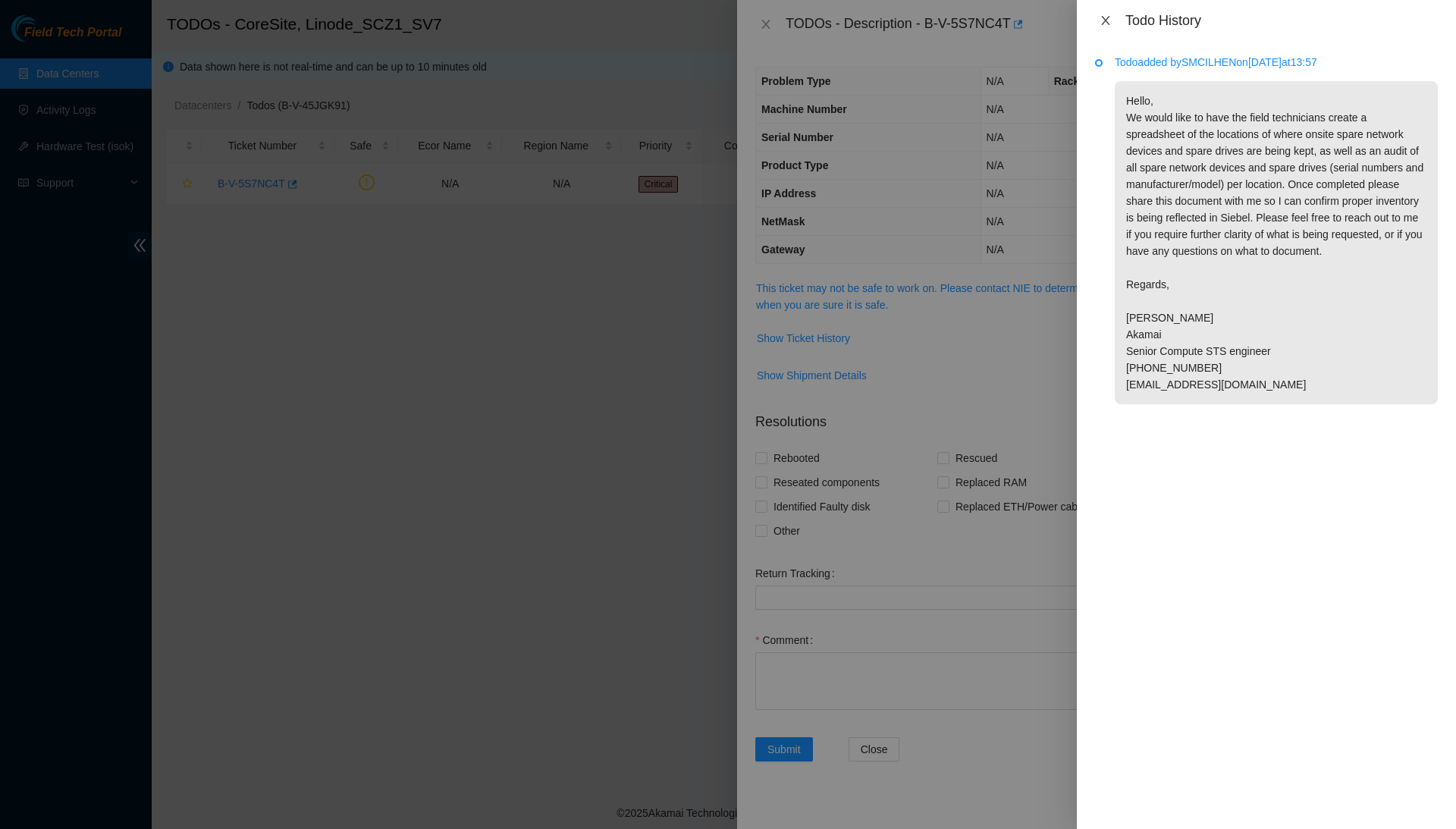
click at [1109, 22] on icon "close" at bounding box center [1106, 20] width 12 height 12
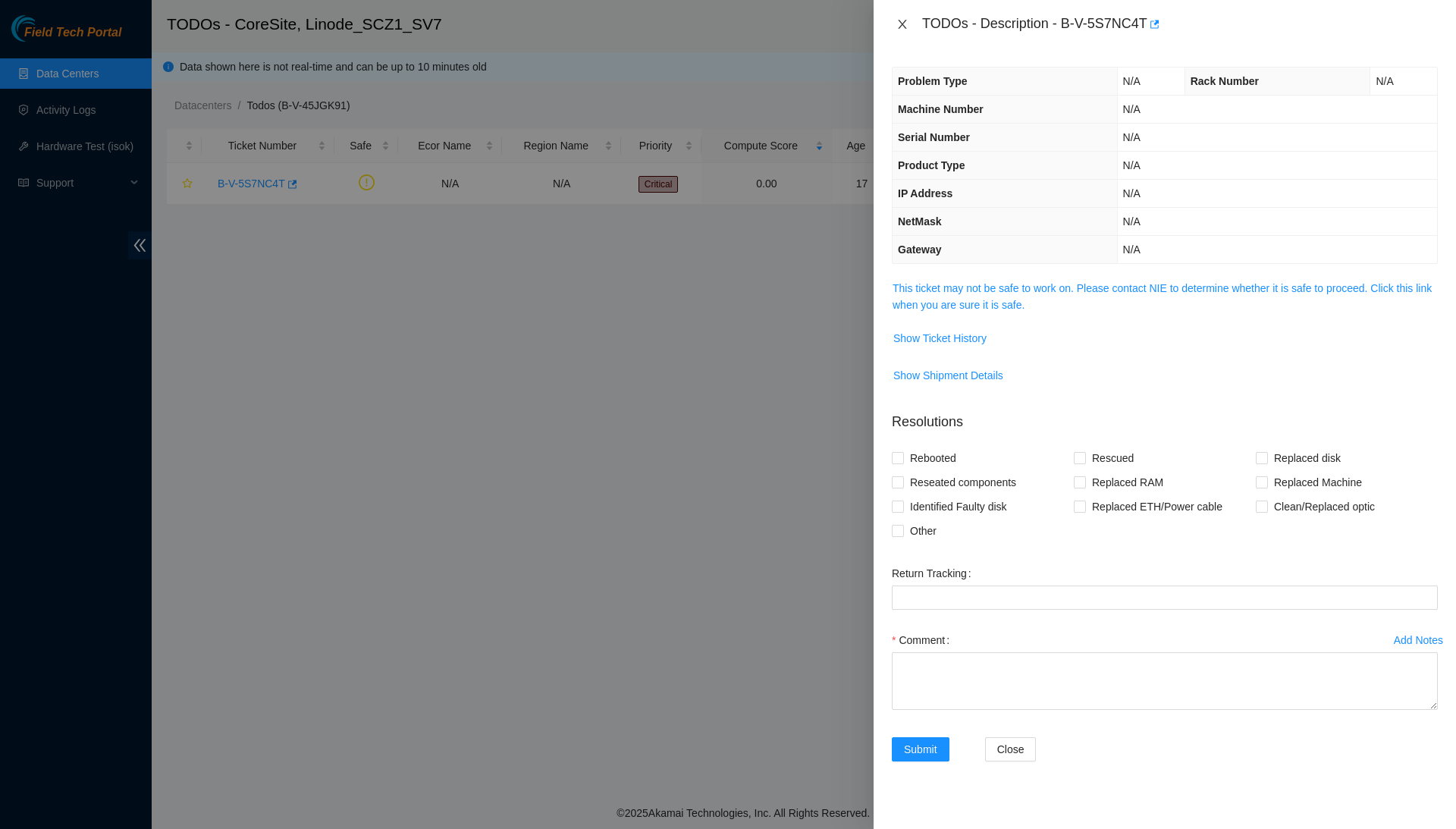
click at [904, 23] on icon "close" at bounding box center [902, 24] width 12 height 12
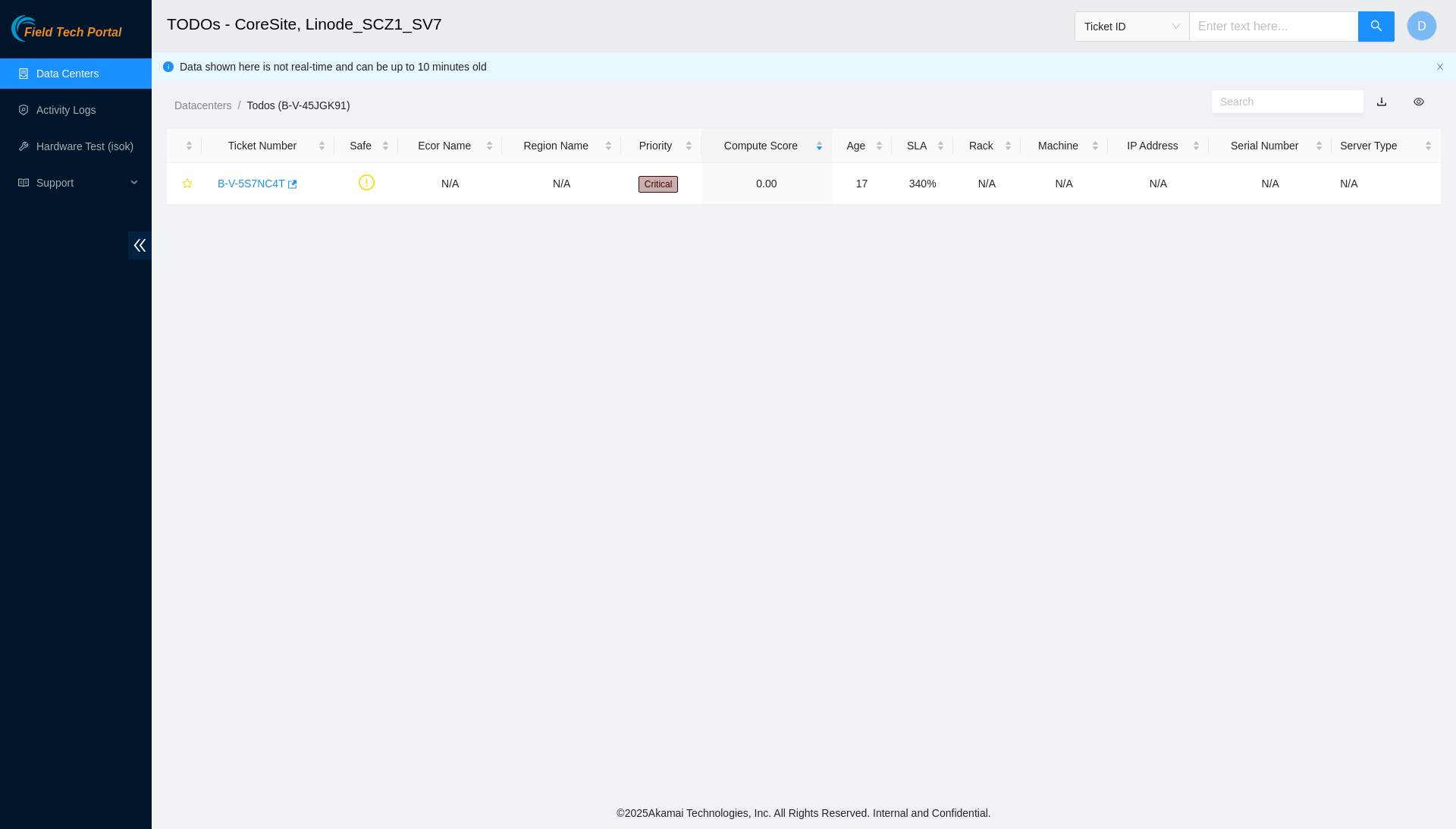
click at [88, 80] on link "Data Centers" at bounding box center [68, 73] width 62 height 12
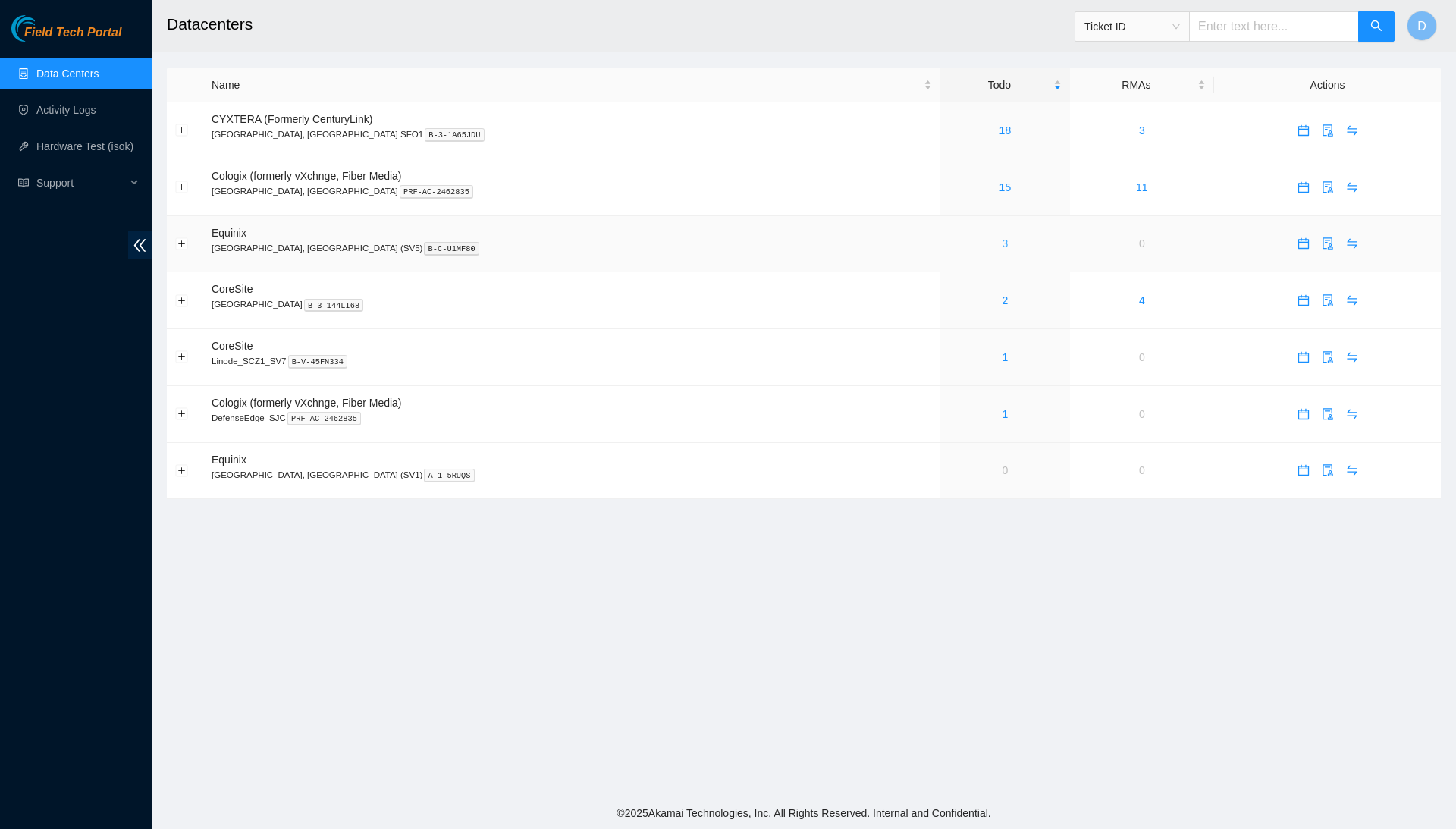
click at [1003, 248] on link "3" at bounding box center [1006, 243] width 6 height 12
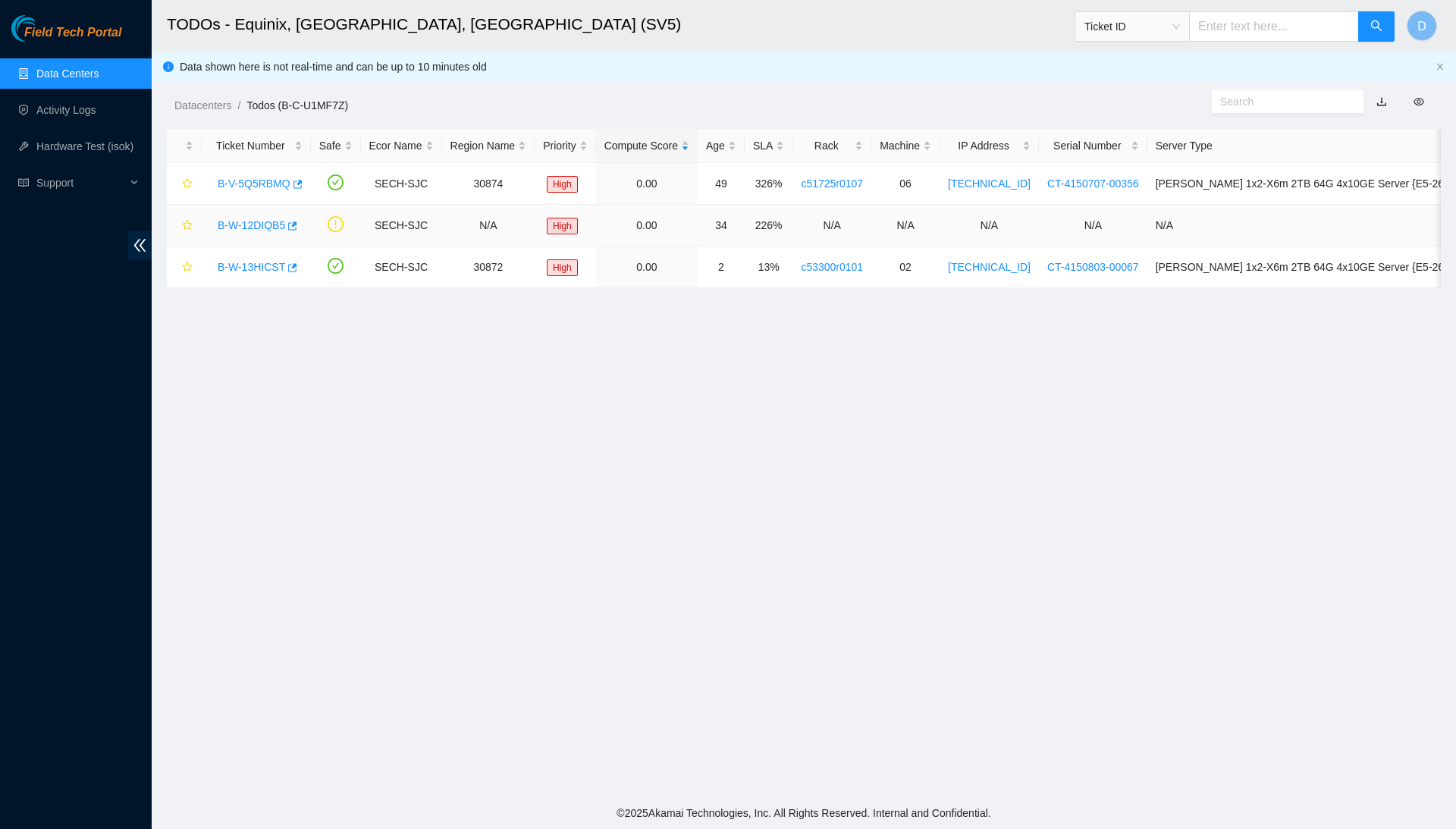
click at [229, 225] on link "B-W-12DIQB5" at bounding box center [251, 225] width 68 height 12
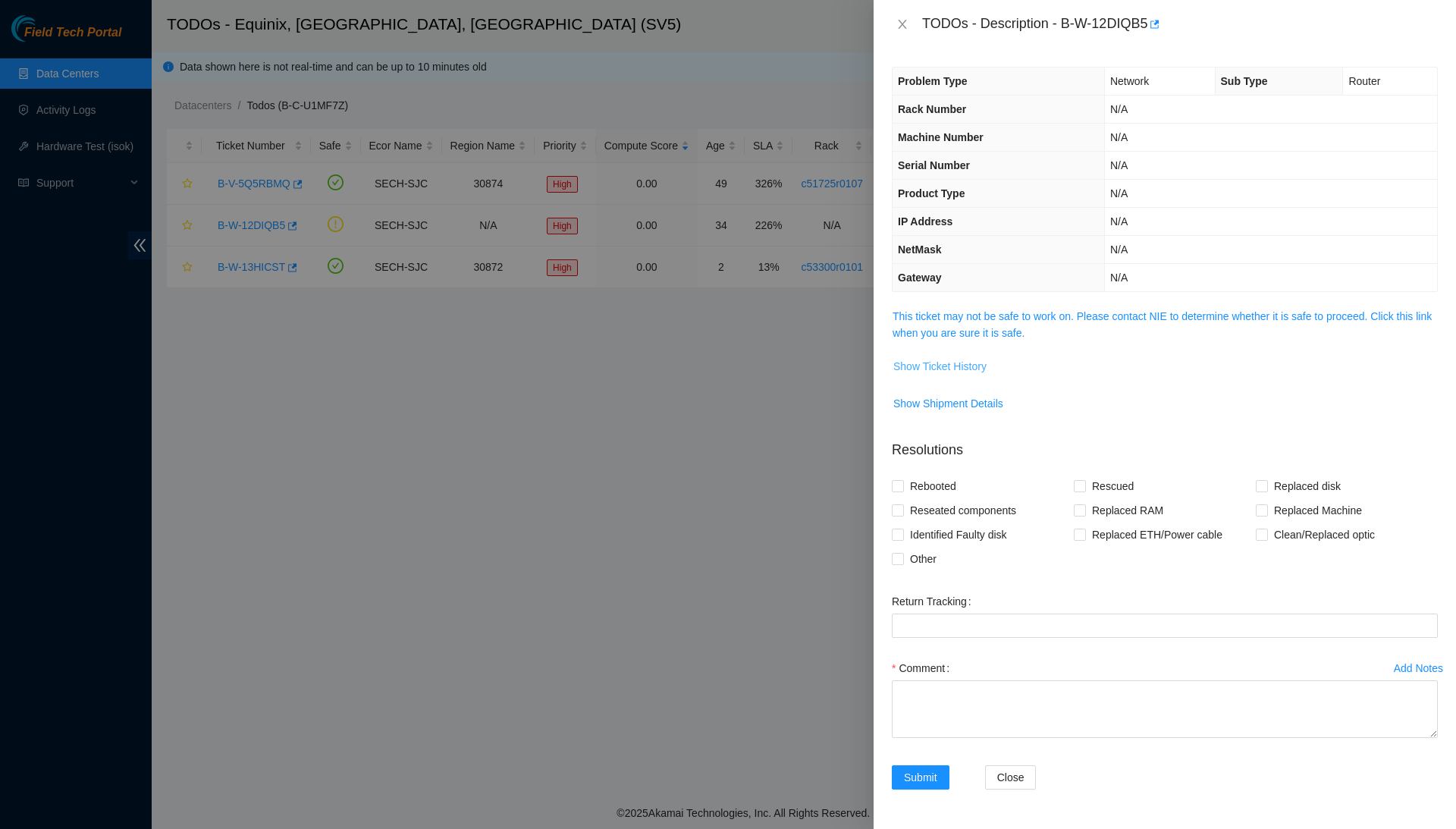
click at [987, 368] on span "Show Ticket History" at bounding box center [939, 366] width 93 height 17
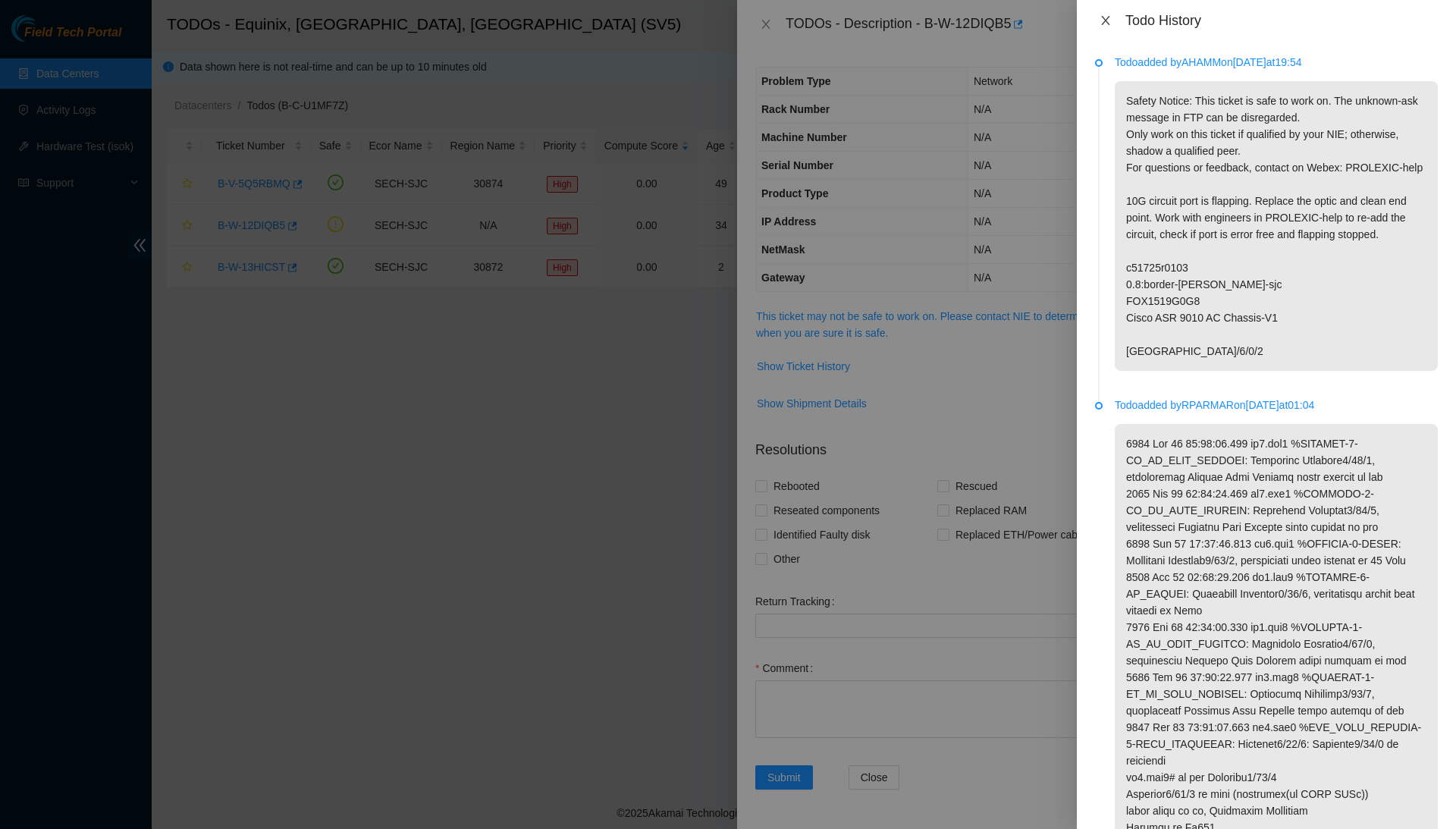
click at [1100, 18] on icon "close" at bounding box center [1106, 20] width 12 height 12
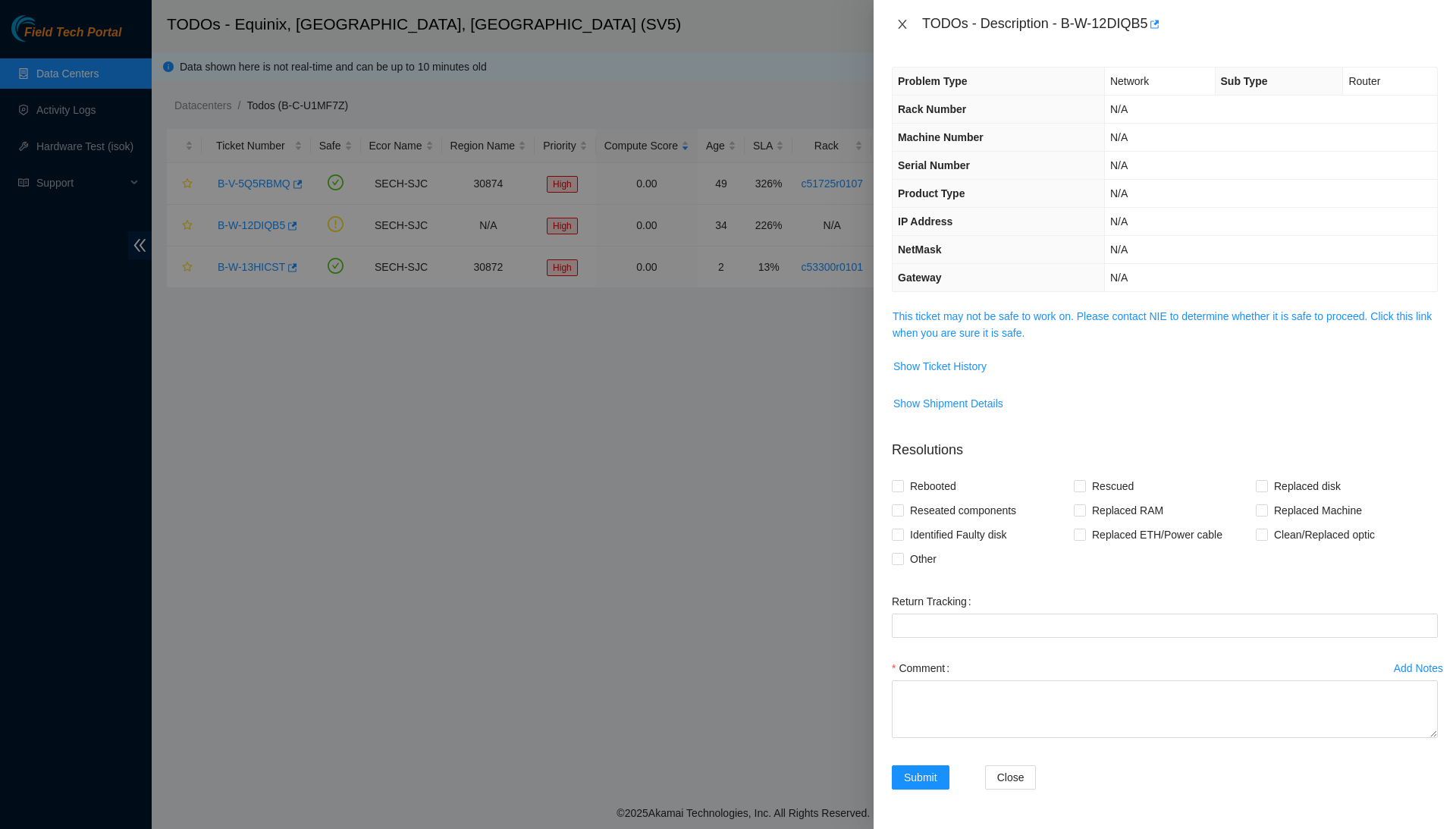
click at [895, 22] on button "Close" at bounding box center [903, 25] width 21 height 14
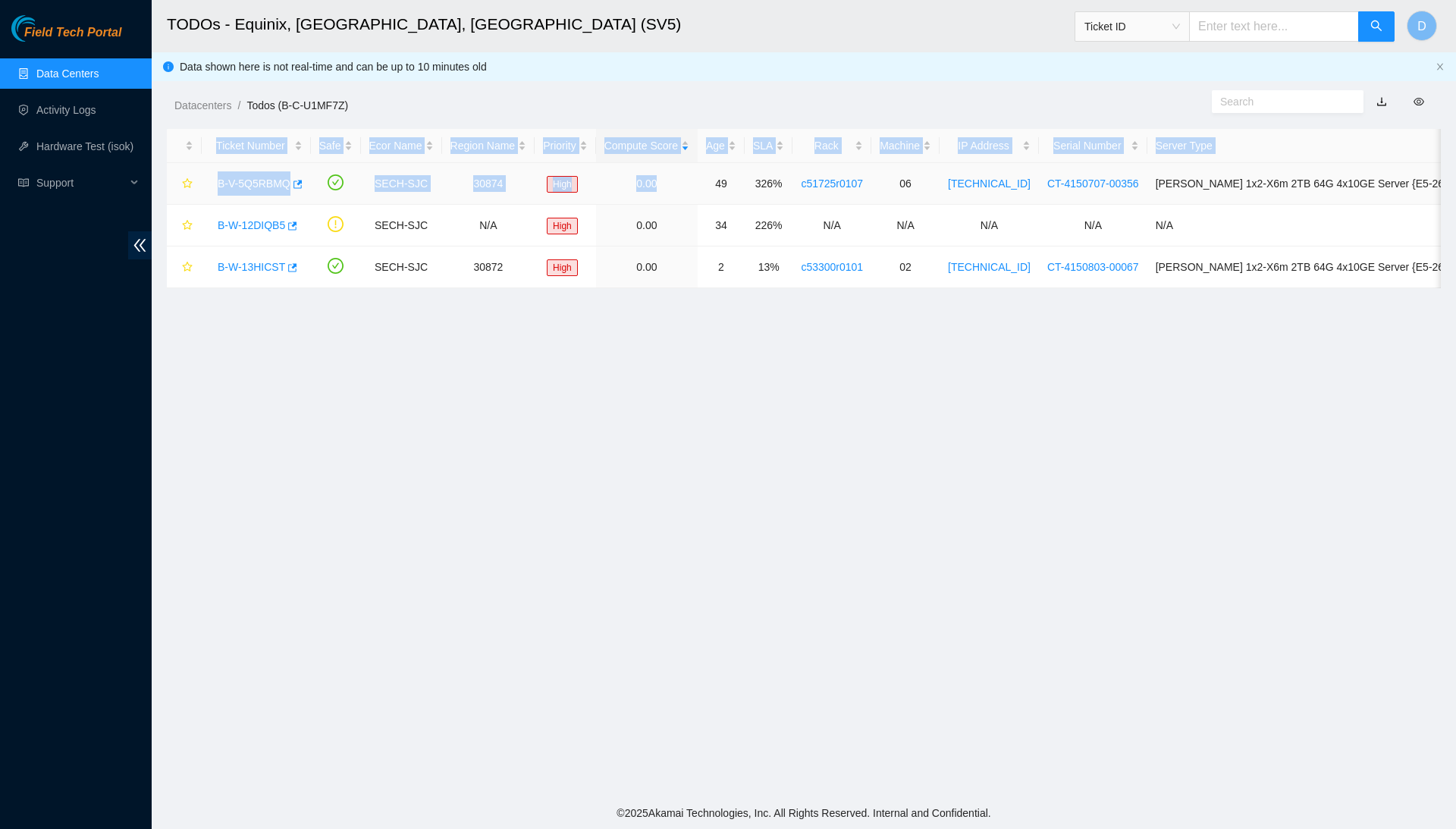
drag, startPoint x: 648, startPoint y: 196, endPoint x: 648, endPoint y: 489, distance: 293.0
click at [648, 489] on main "TODOs - Equinix, [GEOGRAPHIC_DATA], [GEOGRAPHIC_DATA] (SV5) Ticket ID D Data sh…" at bounding box center [804, 398] width 1305 height 797
click at [623, 829] on footer "© 2025 Akamai Technologies, Inc. All Rights Reserved. Internal and Confidential." at bounding box center [804, 813] width 1305 height 32
